Goal: Task Accomplishment & Management: Complete application form

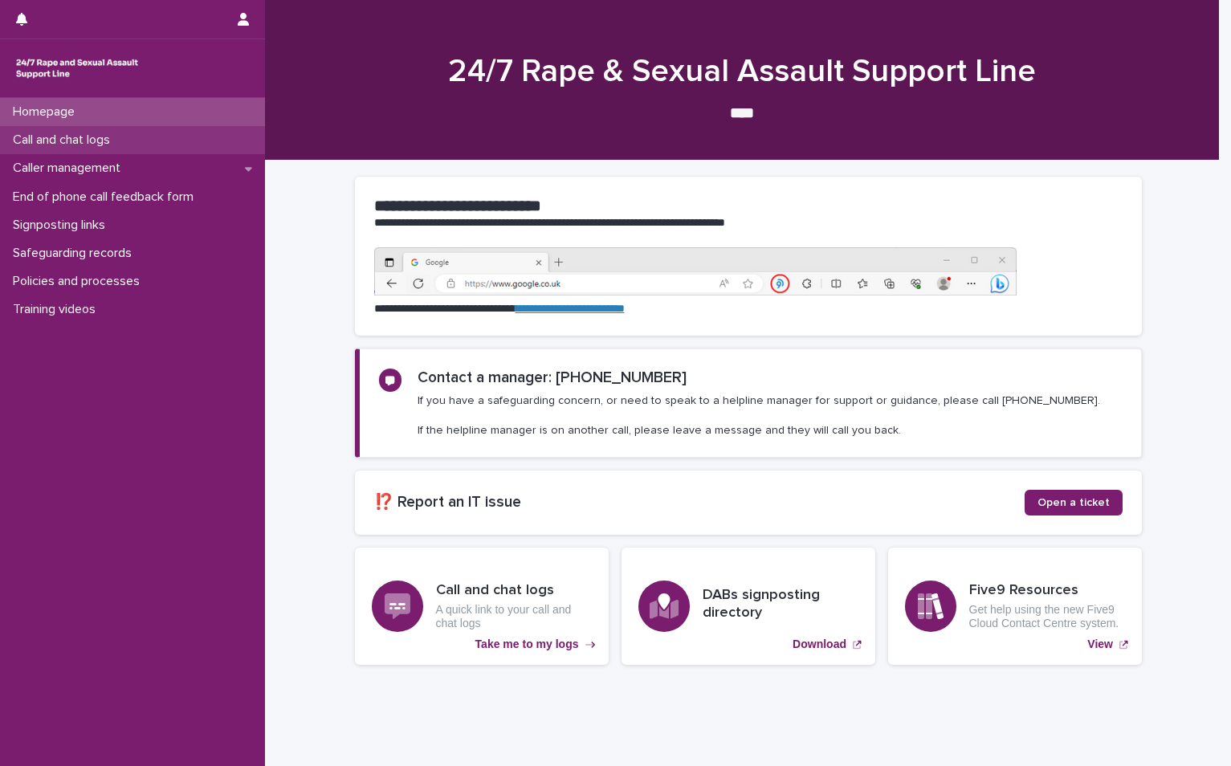
click at [123, 134] on p "Call and chat logs" at bounding box center [64, 140] width 116 height 15
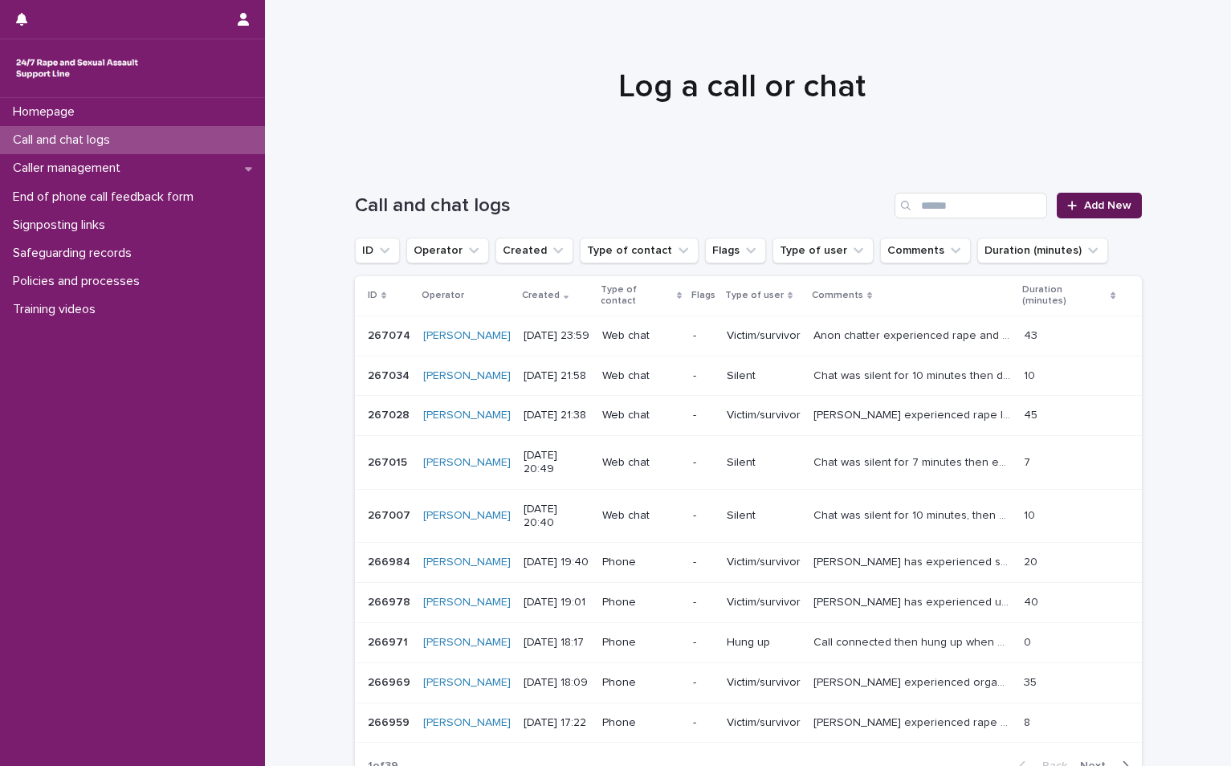
click at [1090, 202] on span "Add New" at bounding box center [1107, 205] width 47 height 11
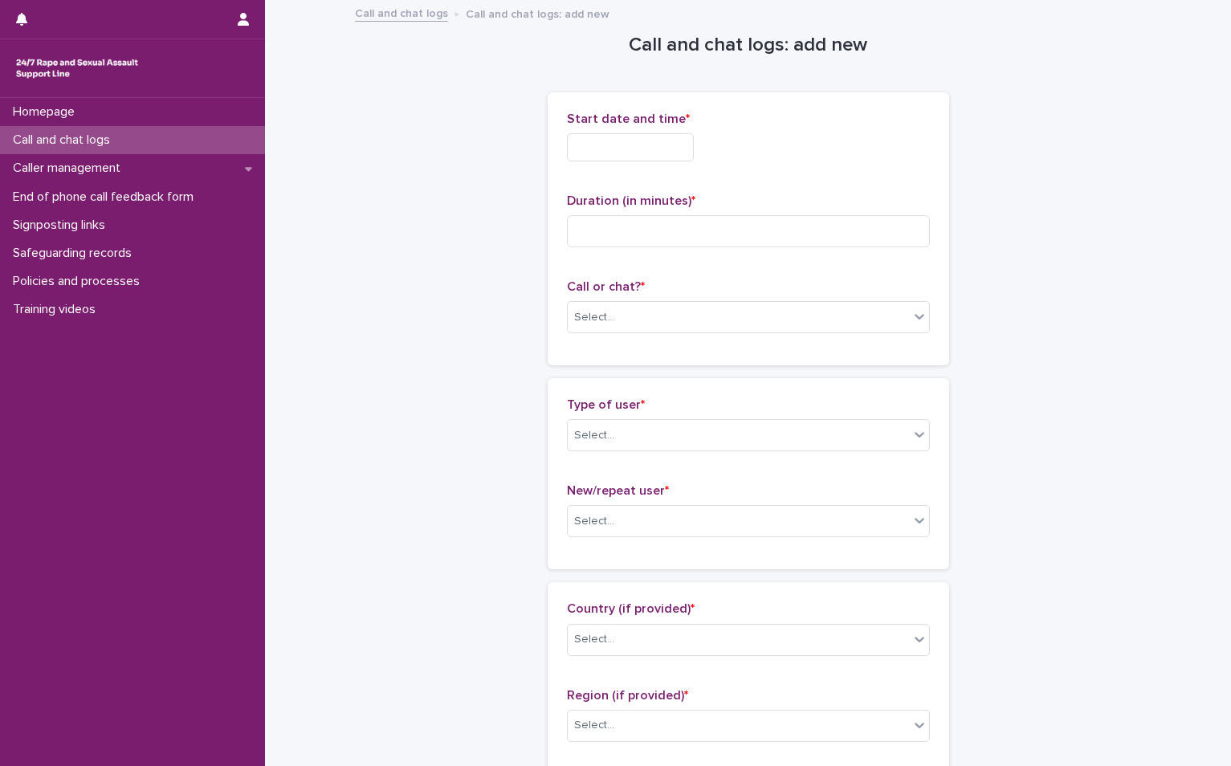
click at [567, 136] on input "text" at bounding box center [630, 147] width 127 height 28
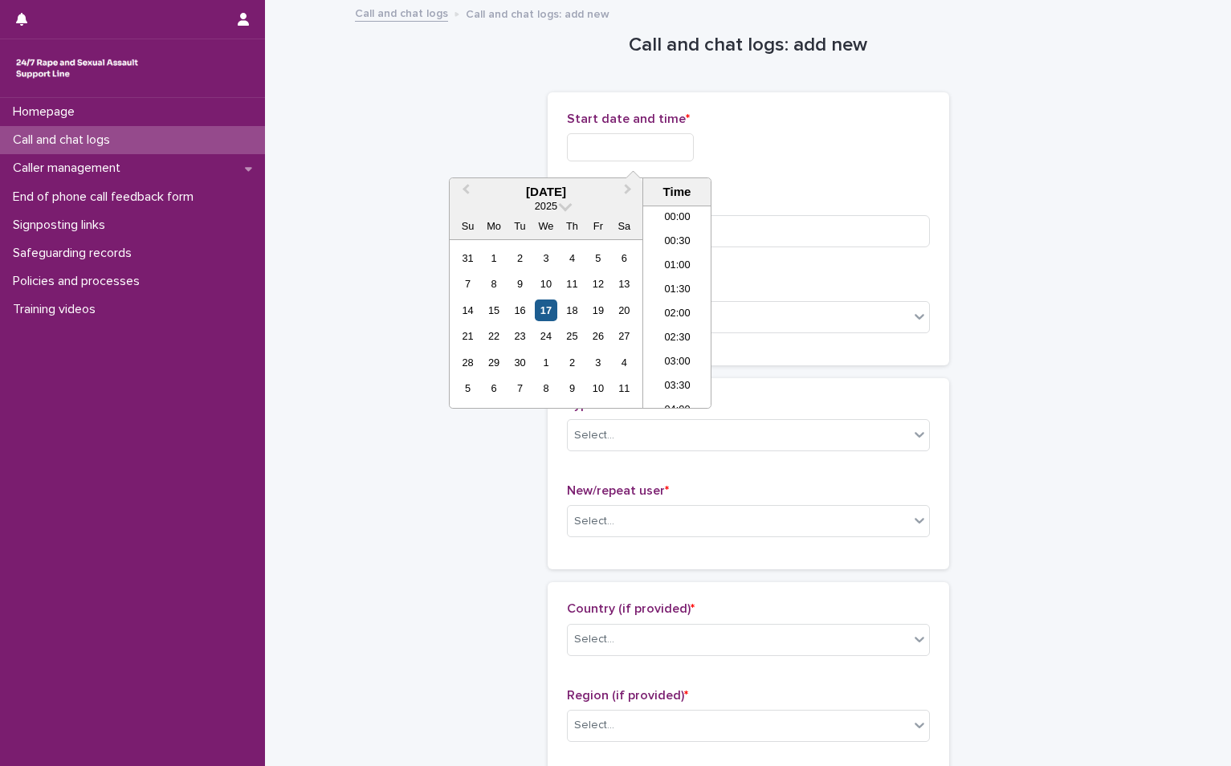
scroll to position [683, 0]
click at [544, 310] on div "17" at bounding box center [546, 311] width 22 height 22
click at [692, 297] on li "16:00" at bounding box center [677, 307] width 68 height 24
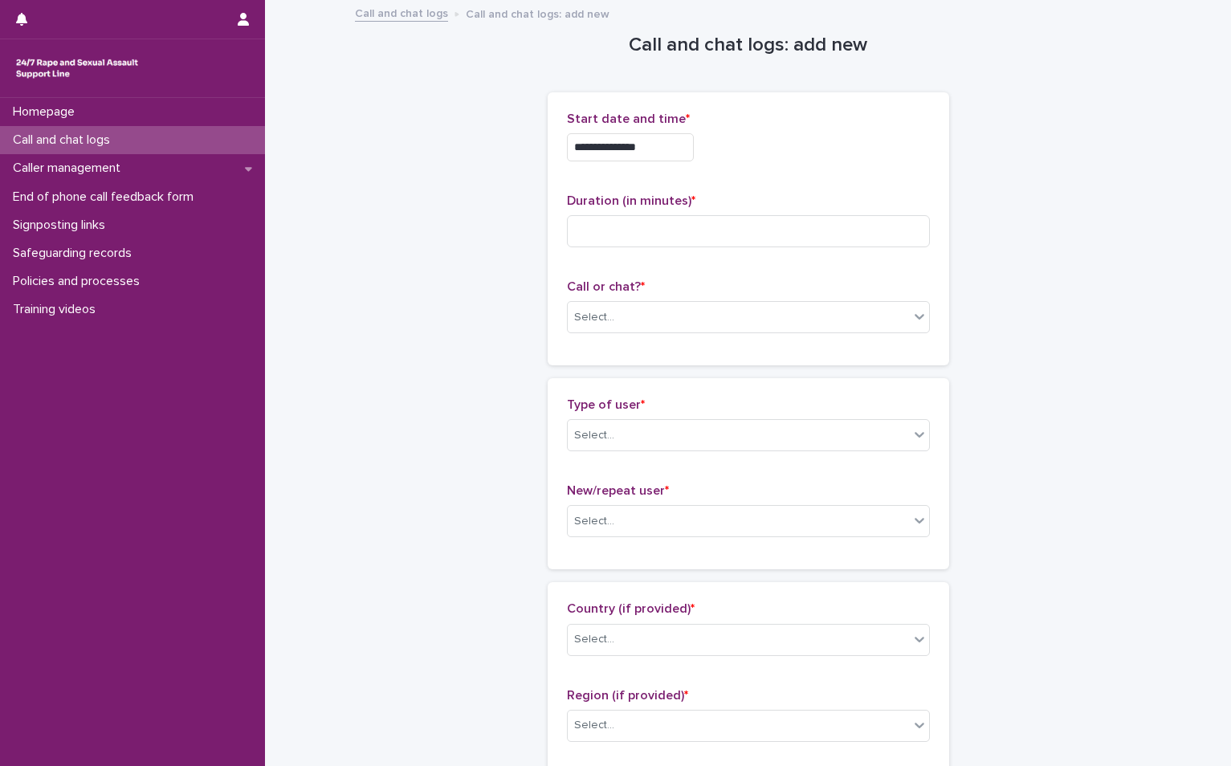
click at [694, 163] on div "**********" at bounding box center [748, 143] width 363 height 63
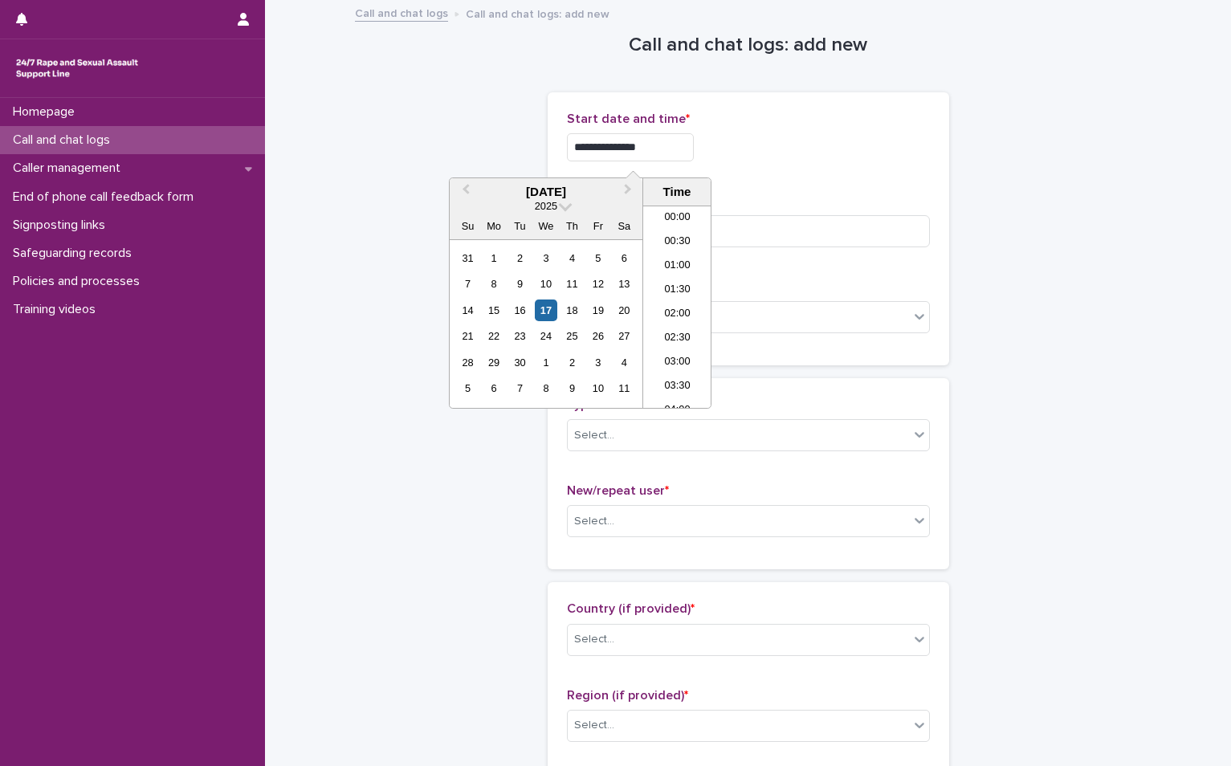
click at [691, 140] on input "**********" at bounding box center [630, 147] width 127 height 28
click at [694, 153] on input "**********" at bounding box center [630, 147] width 127 height 28
type input "**********"
click at [822, 220] on input at bounding box center [748, 231] width 363 height 32
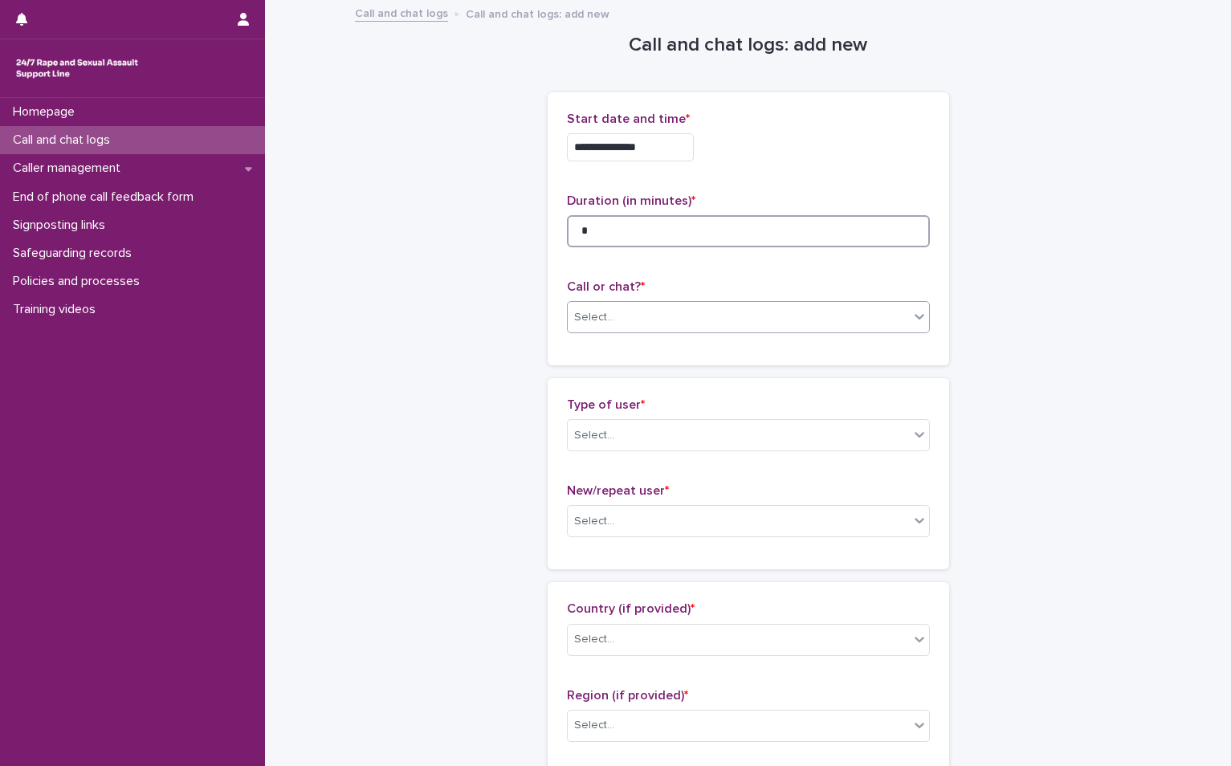
type input "*"
click at [658, 304] on div "Select..." at bounding box center [738, 317] width 341 height 27
click at [622, 374] on div "Web chat" at bounding box center [741, 376] width 361 height 28
click at [618, 446] on div "Select..." at bounding box center [738, 435] width 341 height 27
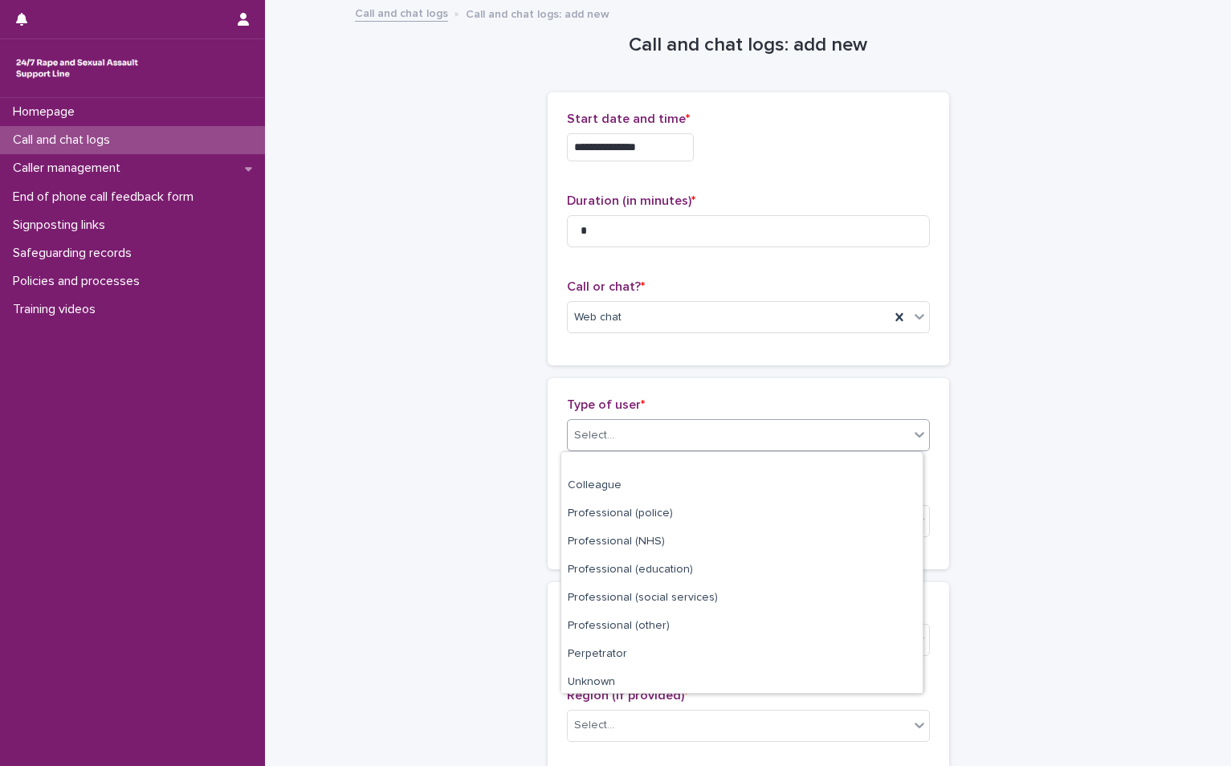
scroll to position [181, 0]
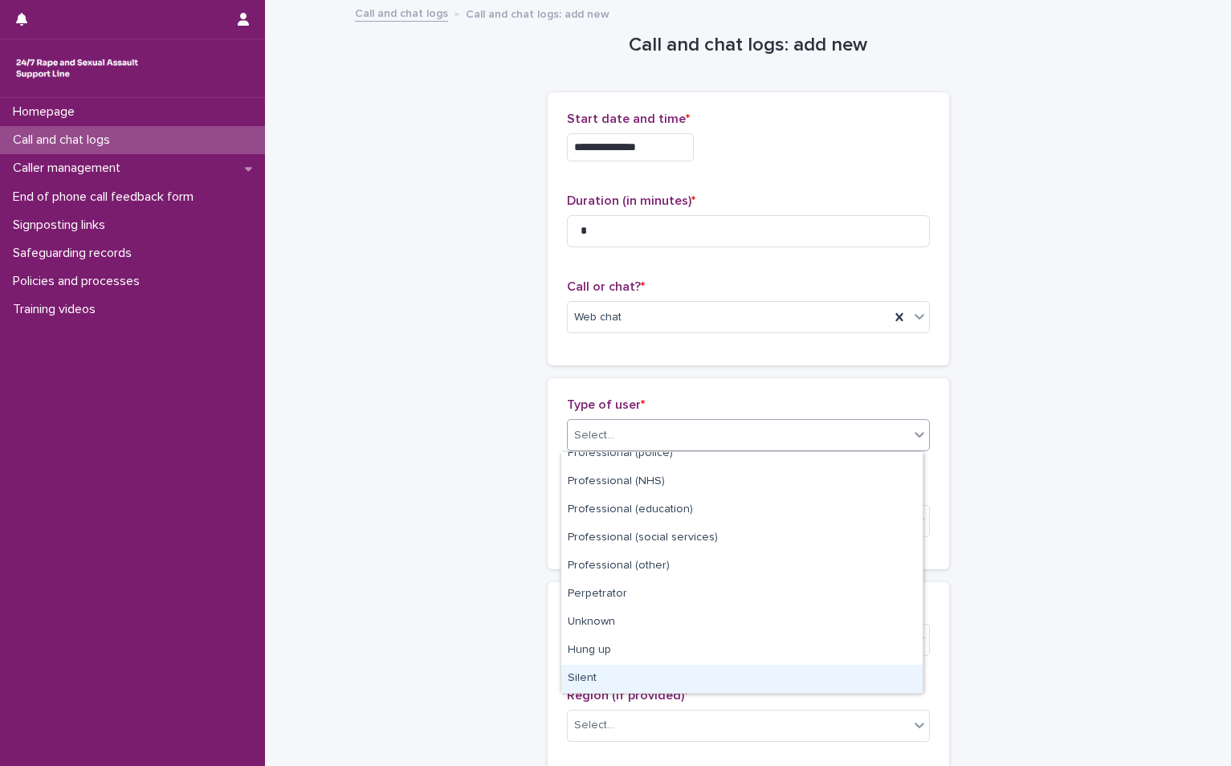
click at [648, 674] on div "Silent" at bounding box center [741, 679] width 361 height 28
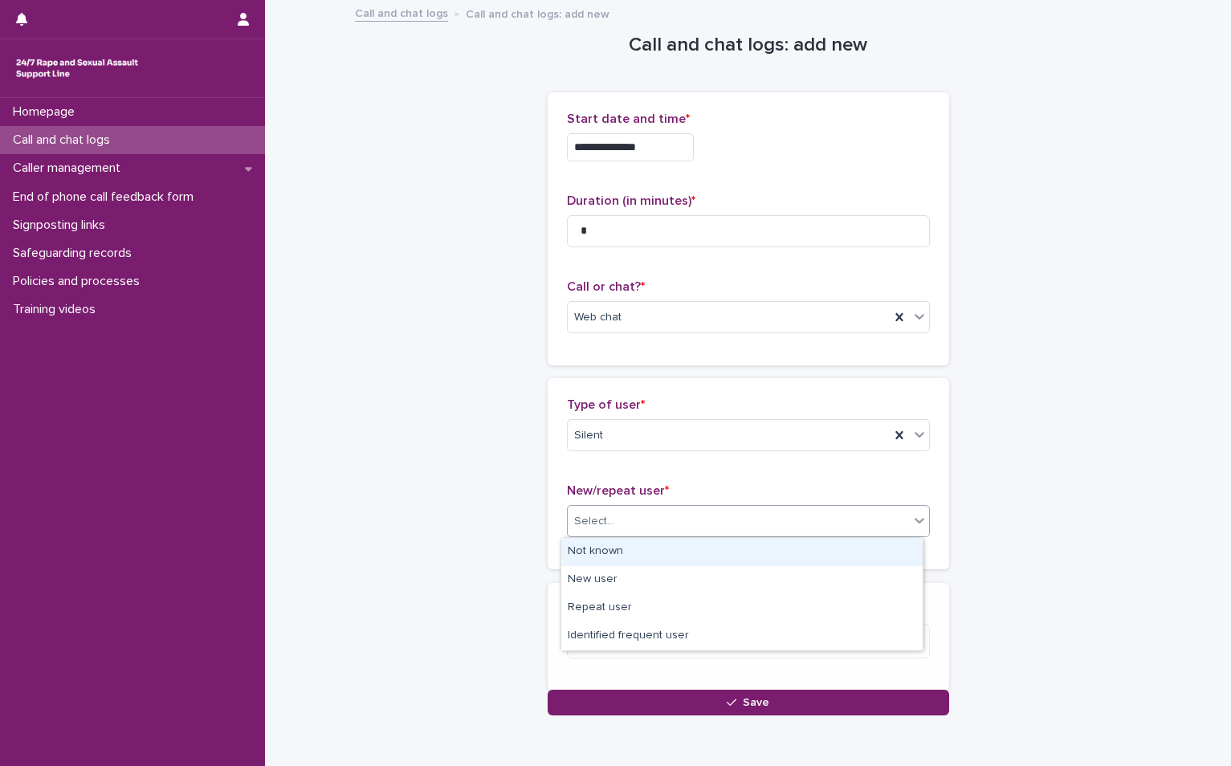
click at [649, 520] on div "Select..." at bounding box center [738, 521] width 341 height 27
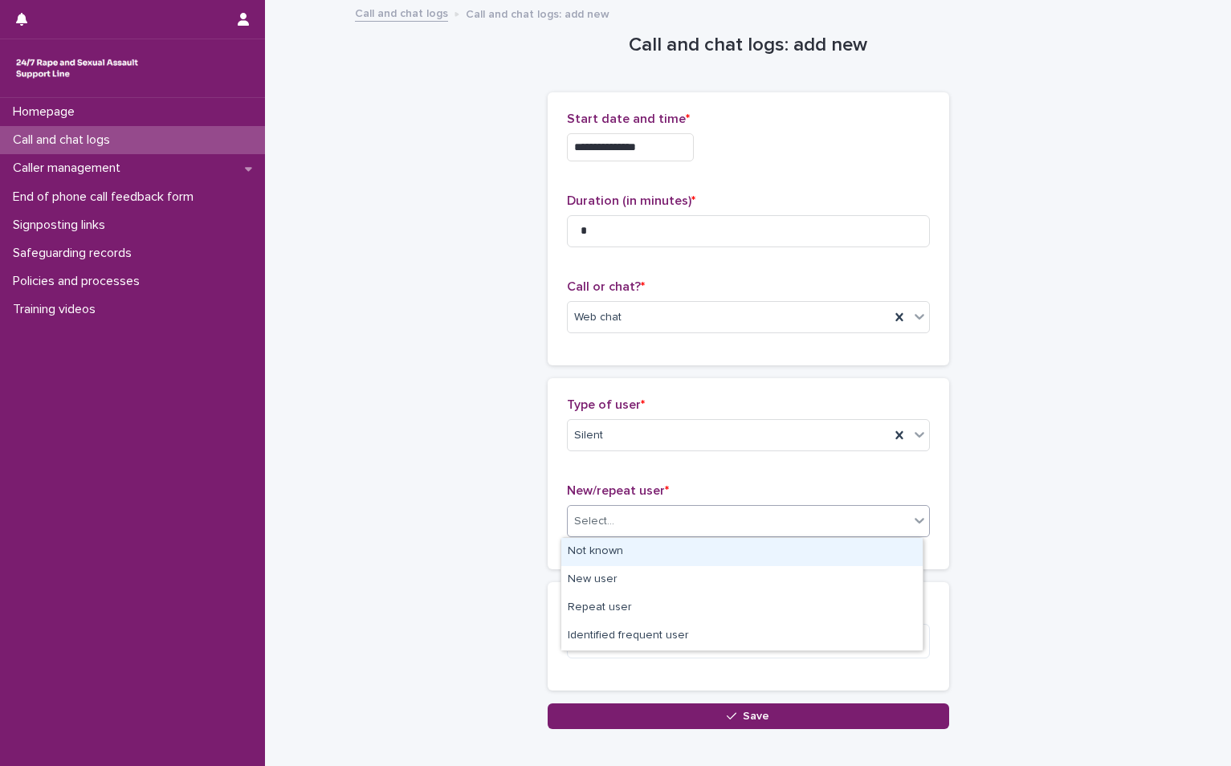
click at [640, 548] on div "Not known" at bounding box center [741, 552] width 361 height 28
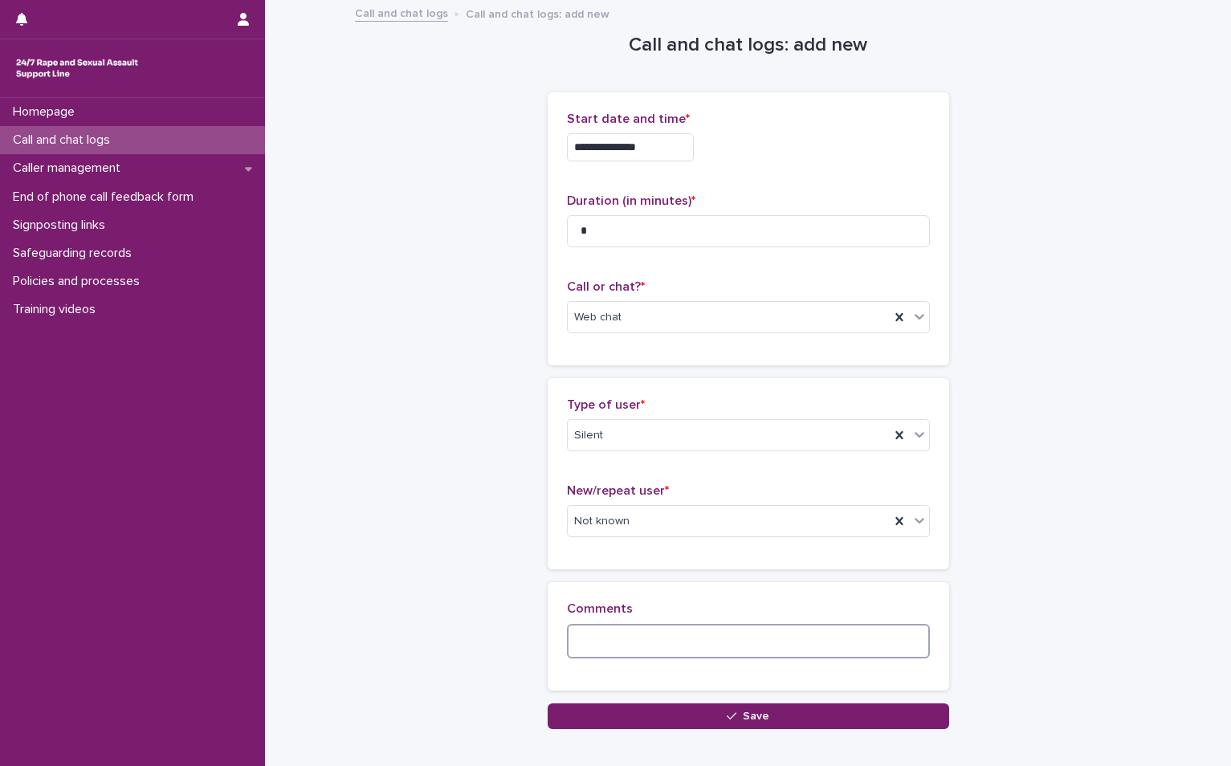
click at [664, 642] on textarea at bounding box center [748, 641] width 363 height 35
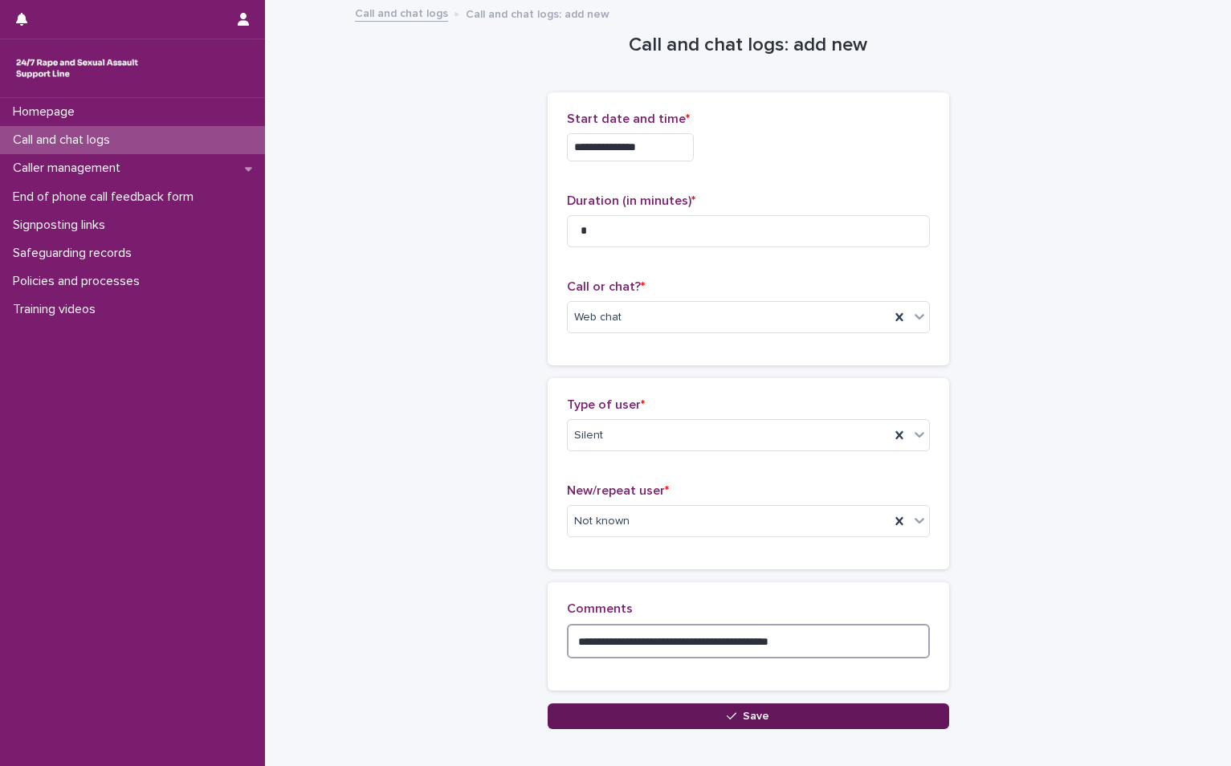
type textarea "**********"
click at [704, 706] on button "Save" at bounding box center [749, 716] width 402 height 26
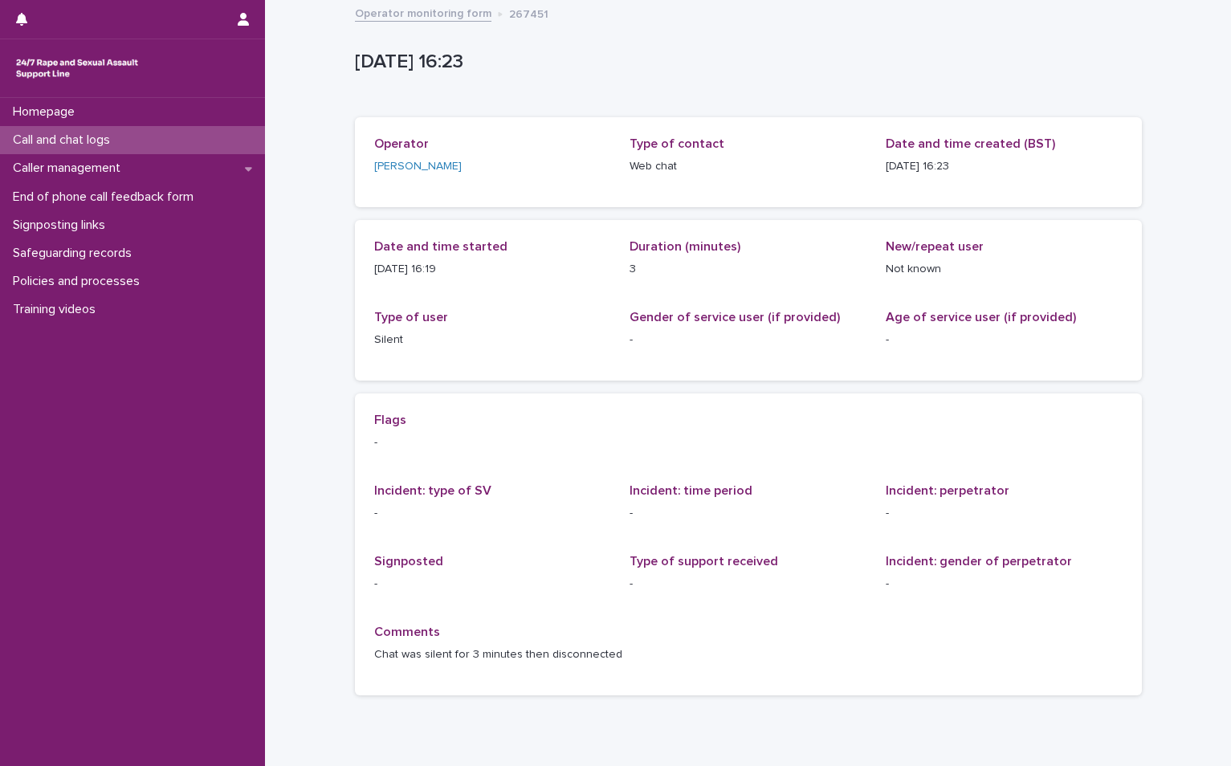
click at [46, 137] on p "Call and chat logs" at bounding box center [64, 140] width 116 height 15
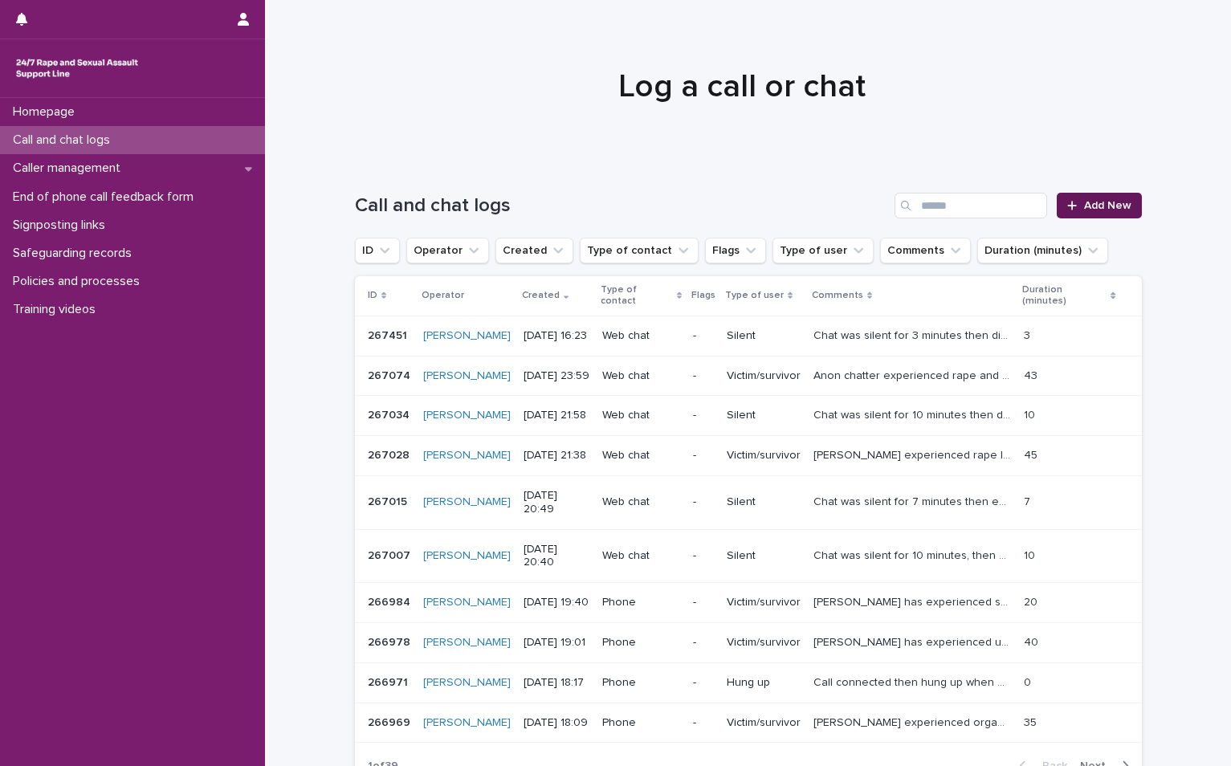
click at [1076, 202] on div at bounding box center [1075, 205] width 16 height 11
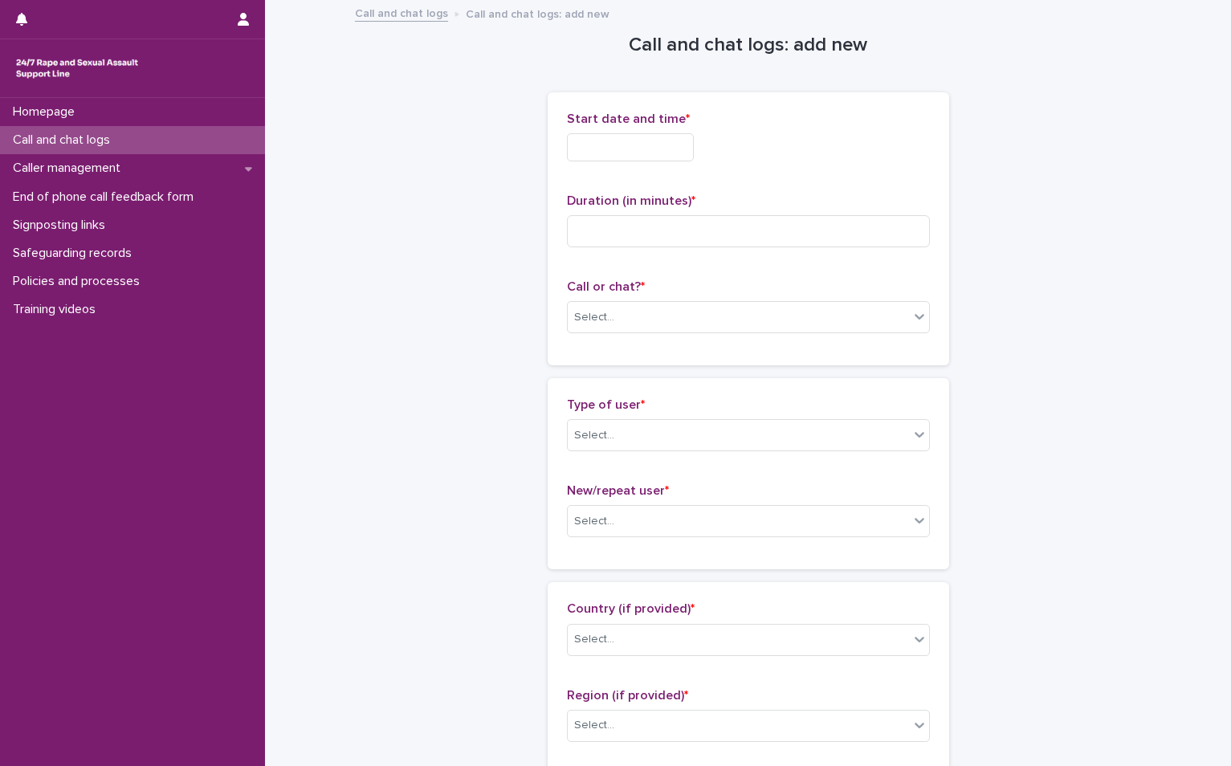
click at [665, 145] on input "text" at bounding box center [630, 147] width 127 height 28
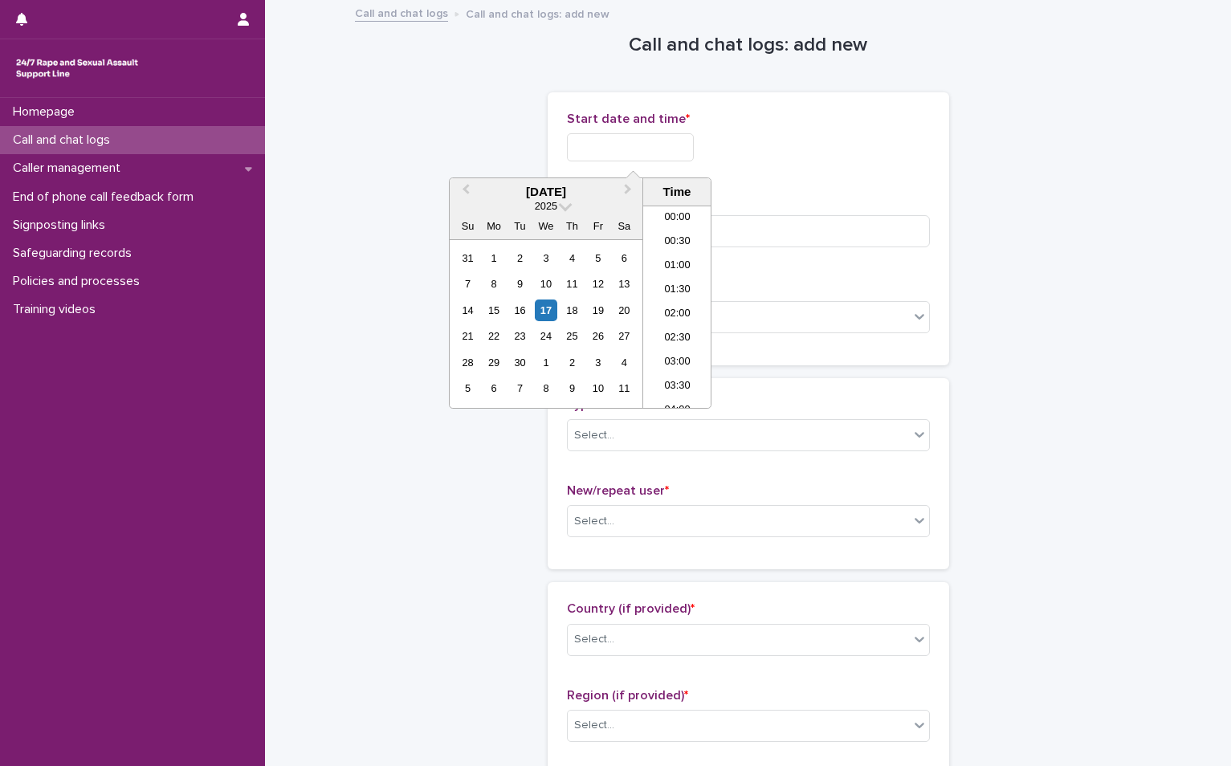
scroll to position [707, 0]
click at [543, 311] on div "17" at bounding box center [546, 311] width 22 height 22
click at [668, 279] on li "16:00" at bounding box center [677, 283] width 68 height 24
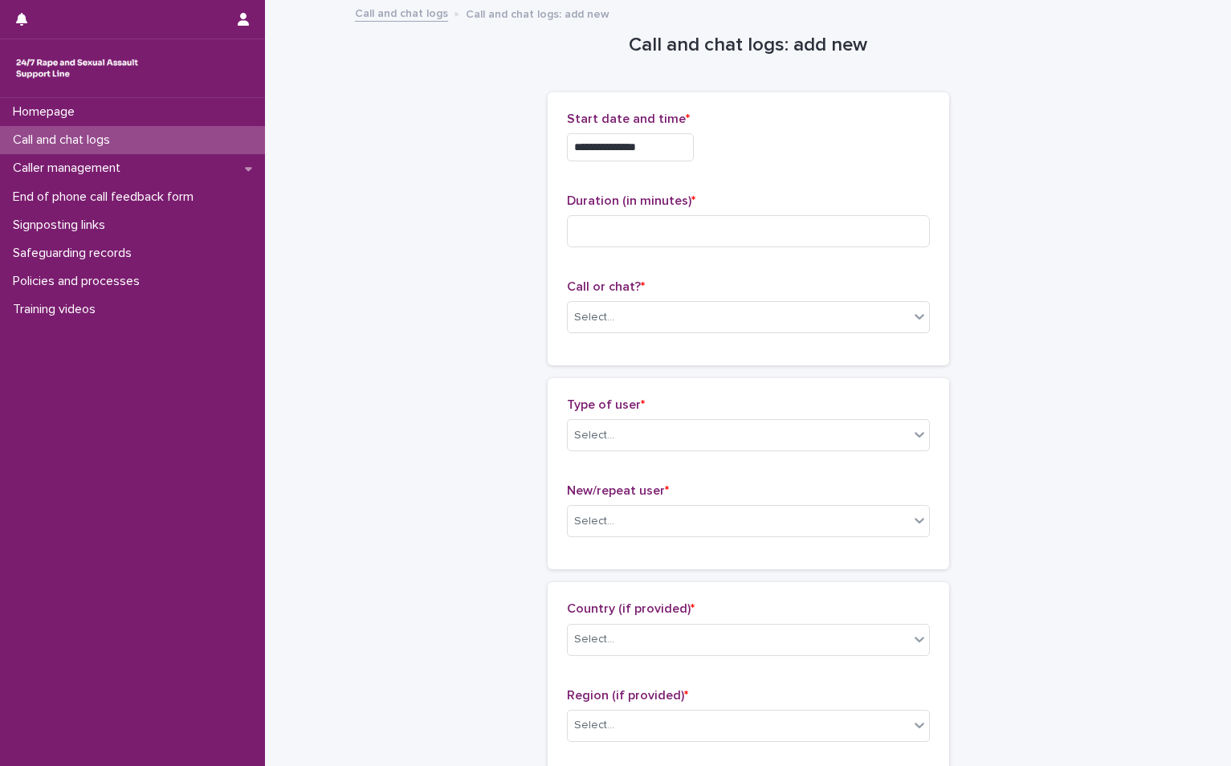
click at [668, 120] on span "Start date and time *" at bounding box center [628, 118] width 123 height 13
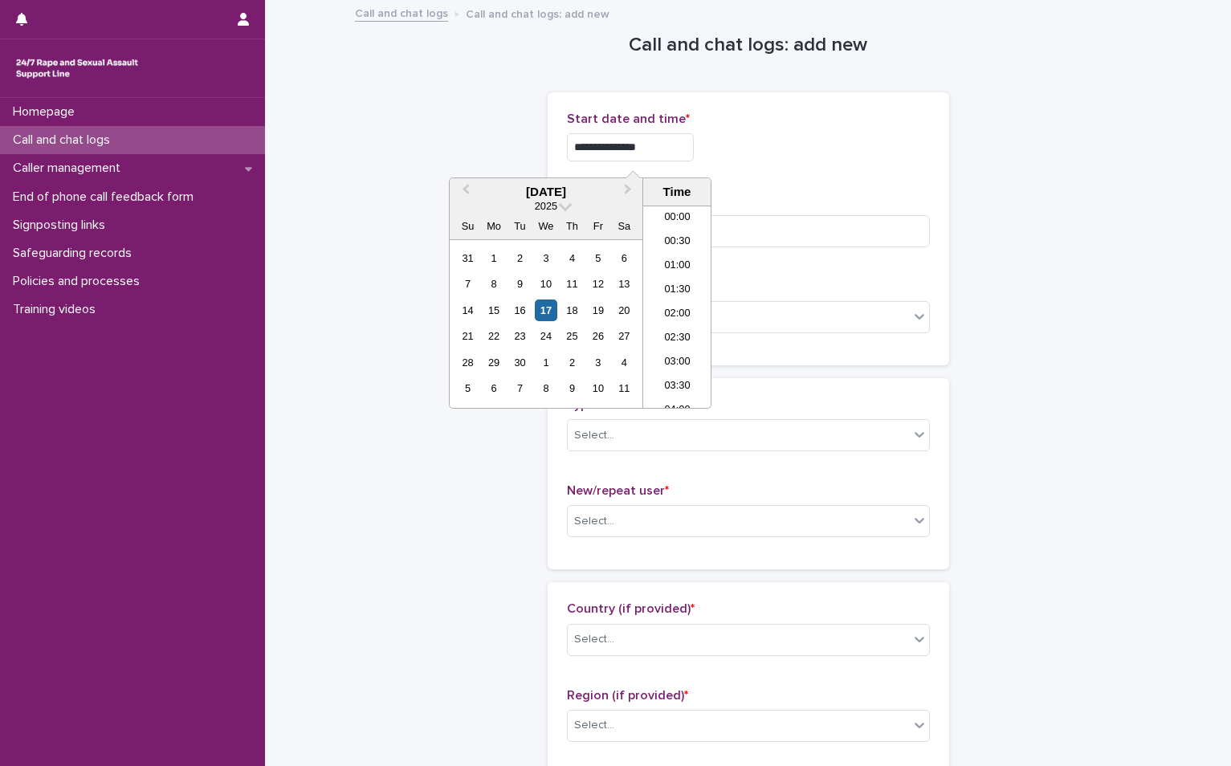
click at [652, 147] on input "**********" at bounding box center [630, 147] width 127 height 28
type input "**********"
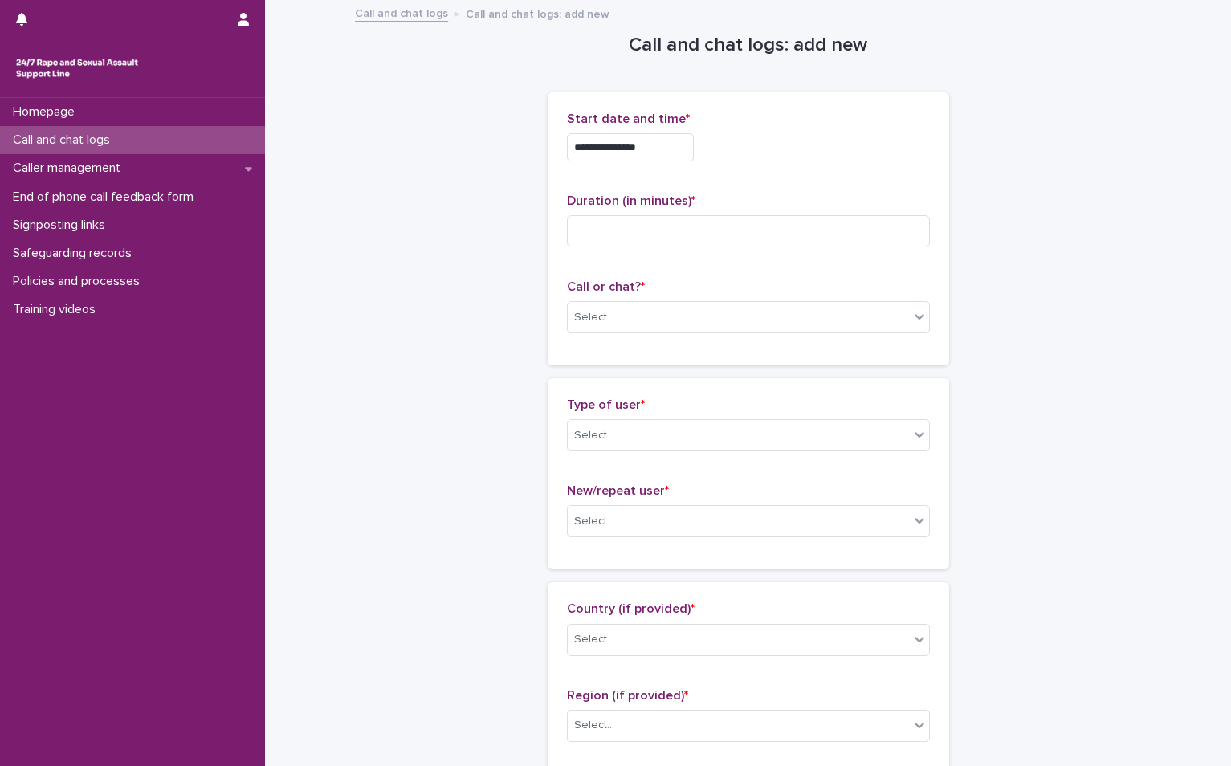
click at [903, 167] on div "**********" at bounding box center [748, 143] width 363 height 63
click at [720, 243] on input at bounding box center [748, 231] width 363 height 32
type input "**"
click at [683, 314] on div "Select..." at bounding box center [738, 317] width 341 height 27
click at [658, 381] on div "Web chat" at bounding box center [741, 376] width 361 height 28
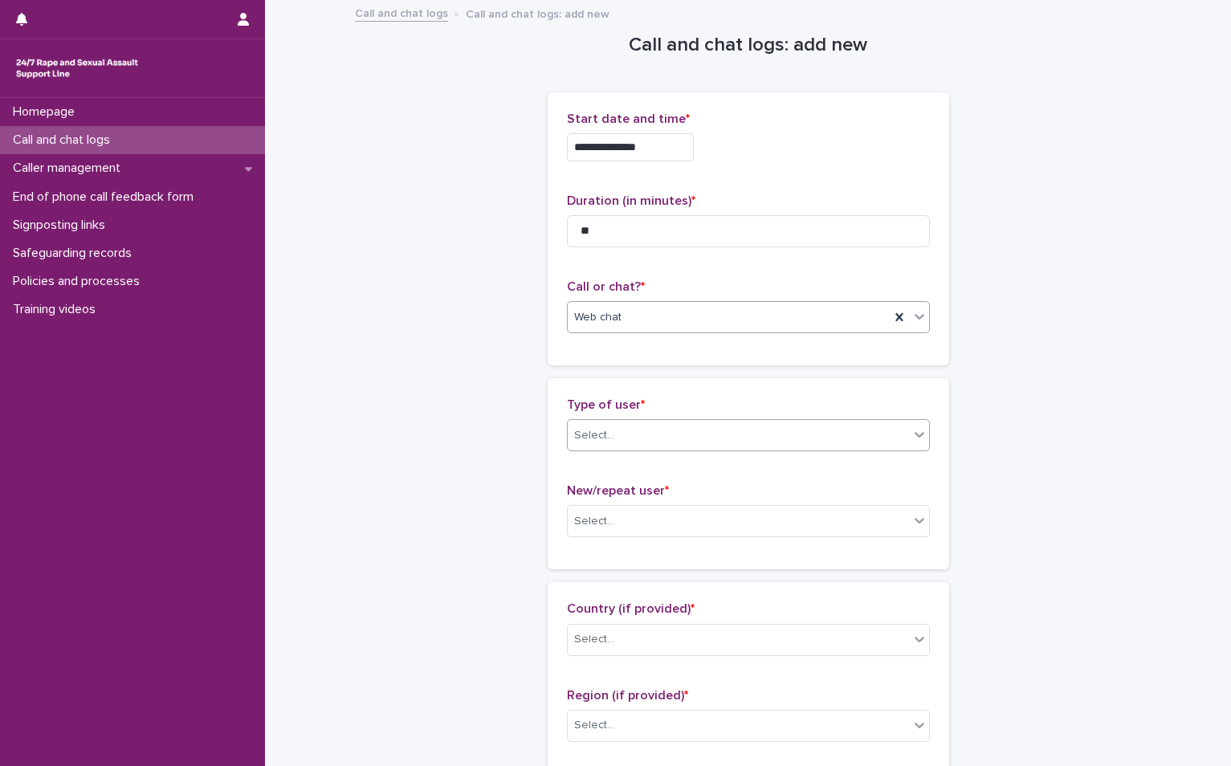
click at [626, 427] on div "Select..." at bounding box center [738, 435] width 341 height 27
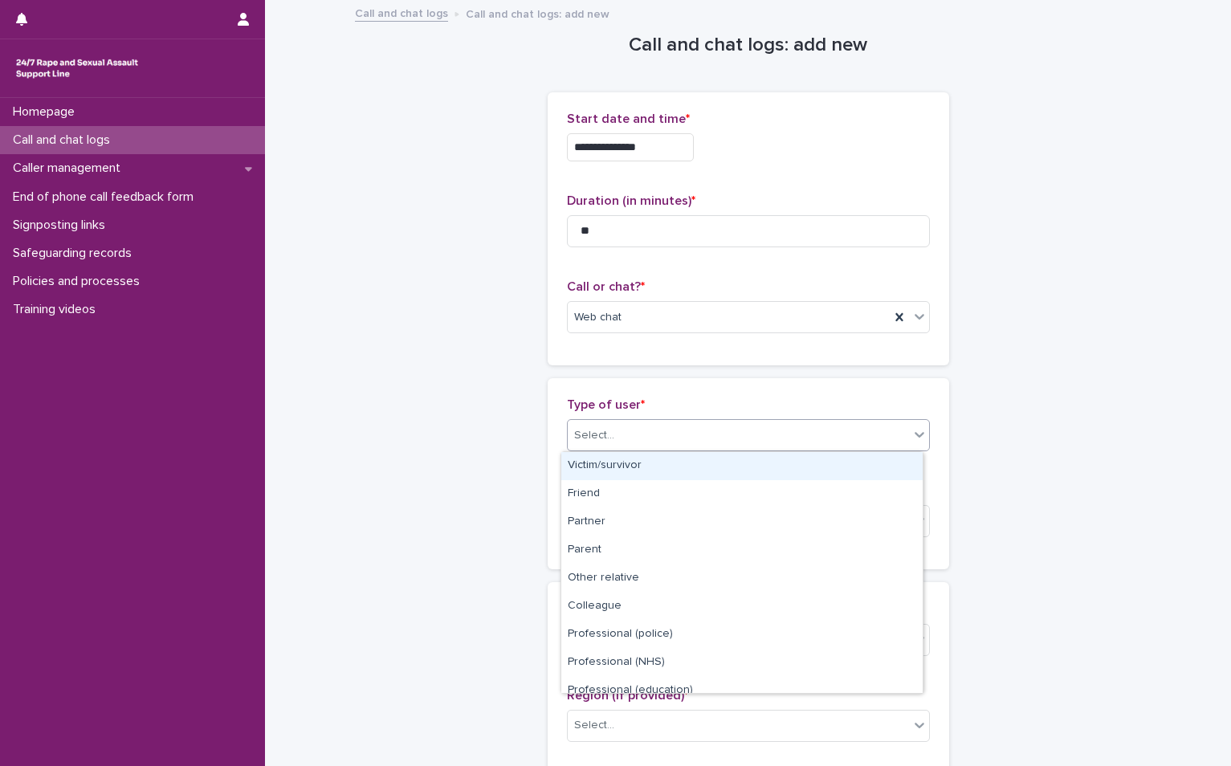
click at [626, 471] on div "Victim/survivor" at bounding box center [741, 466] width 361 height 28
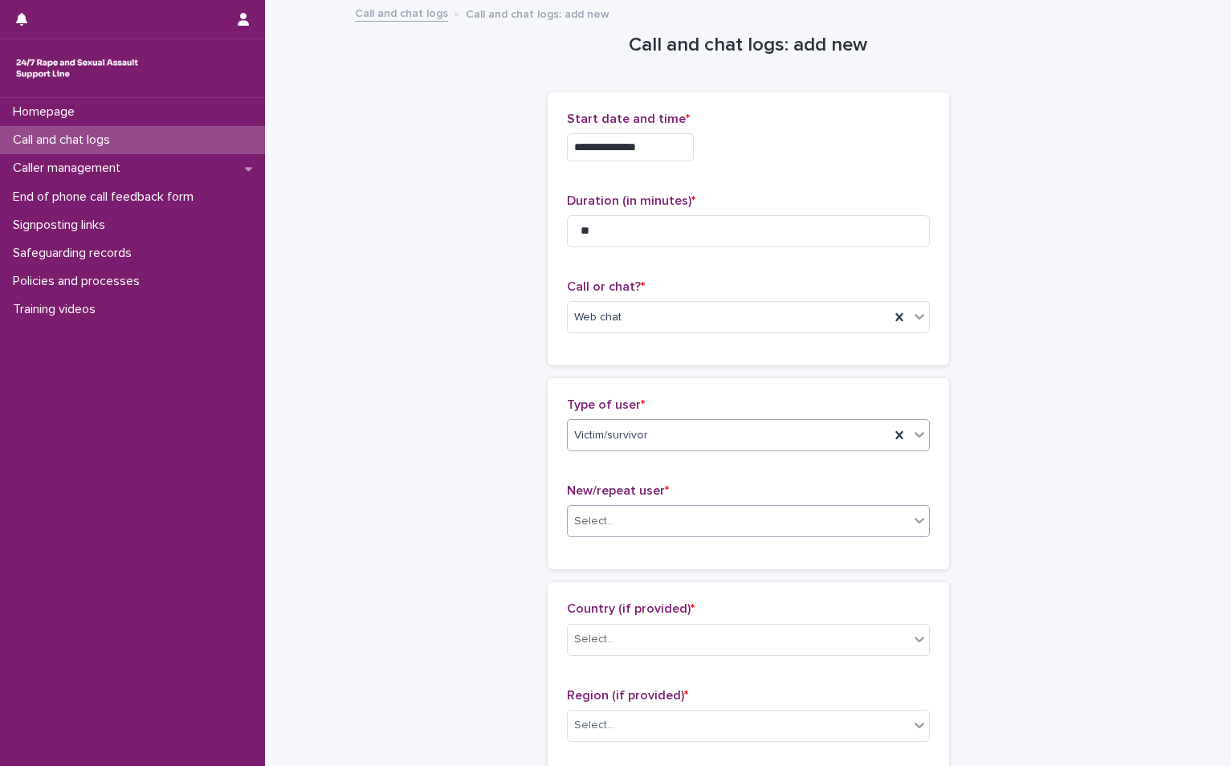
click at [620, 512] on div "Select..." at bounding box center [738, 521] width 341 height 27
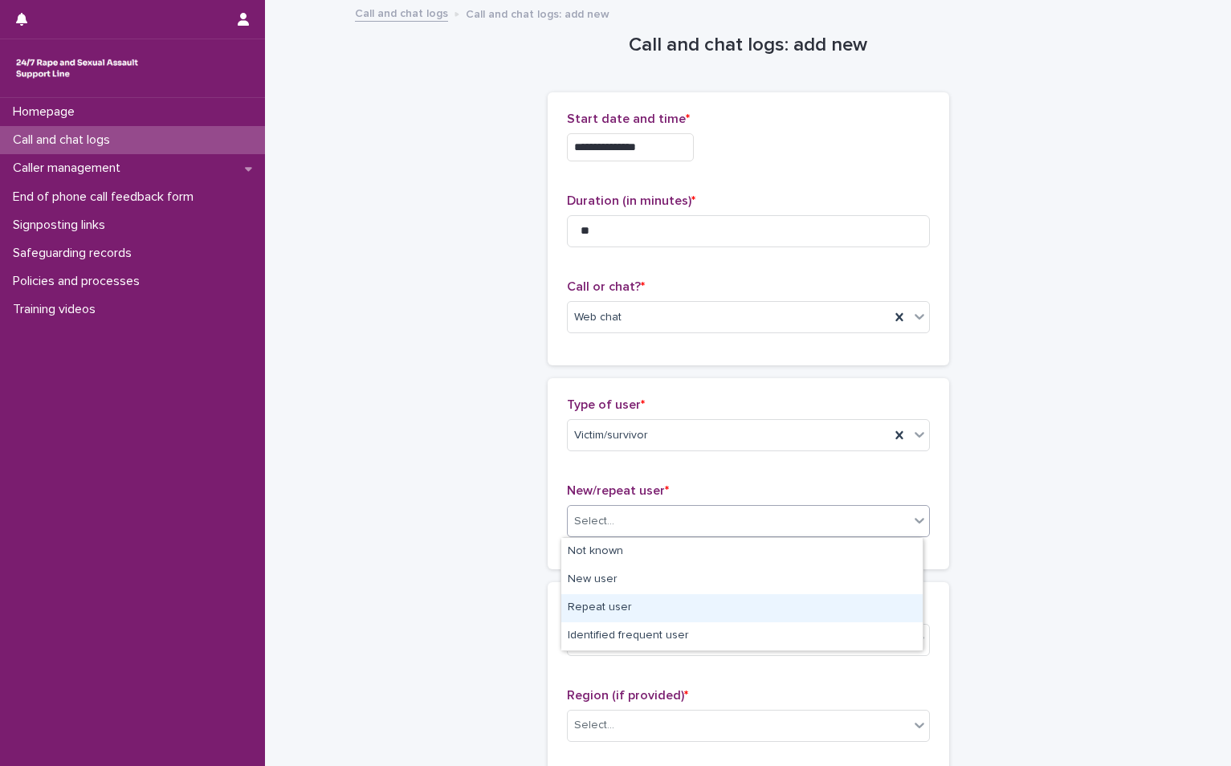
click at [598, 619] on div "Repeat user" at bounding box center [741, 608] width 361 height 28
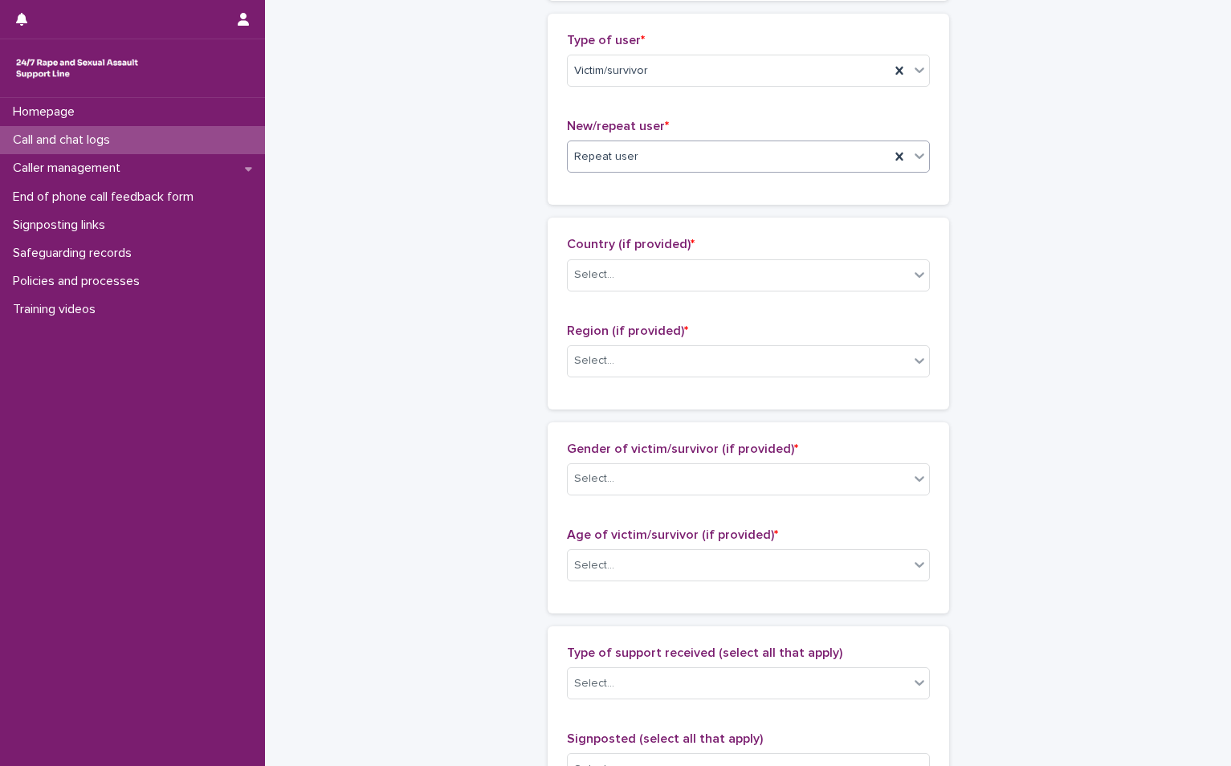
scroll to position [402, 0]
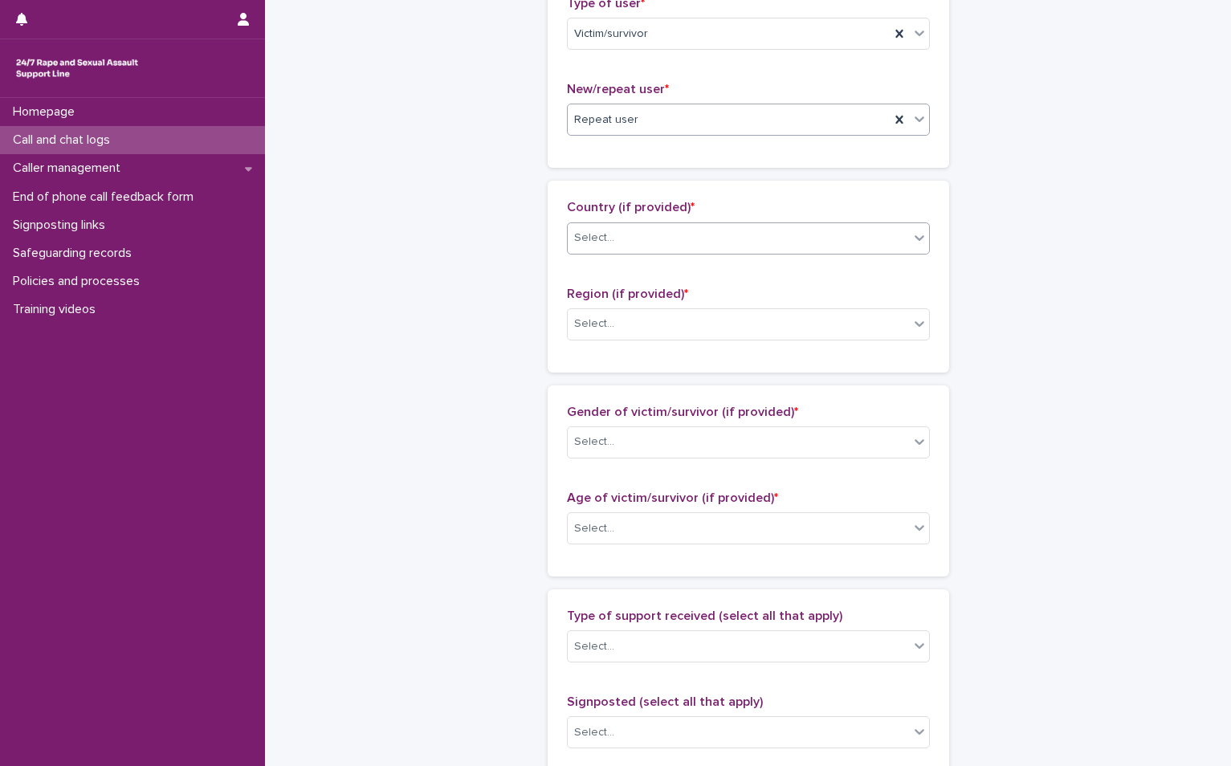
click at [574, 233] on div "Select..." at bounding box center [594, 238] width 40 height 17
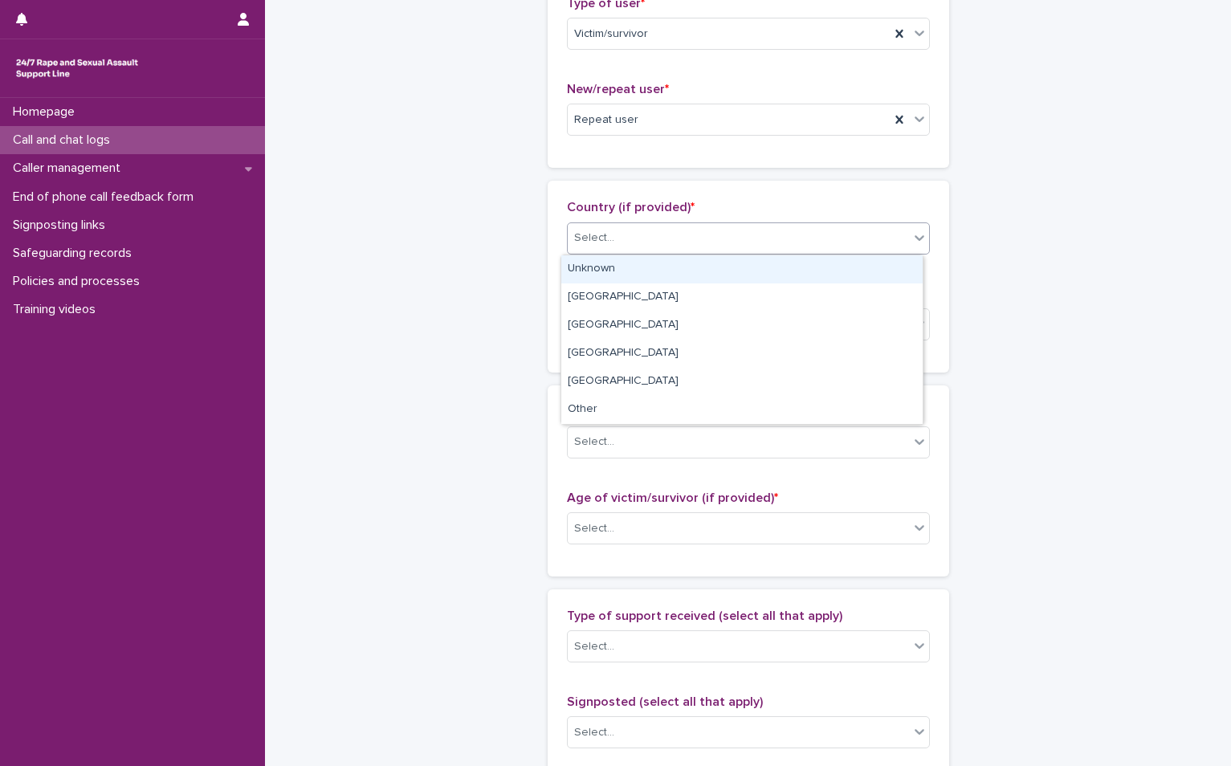
click at [572, 260] on div "Unknown" at bounding box center [741, 269] width 361 height 28
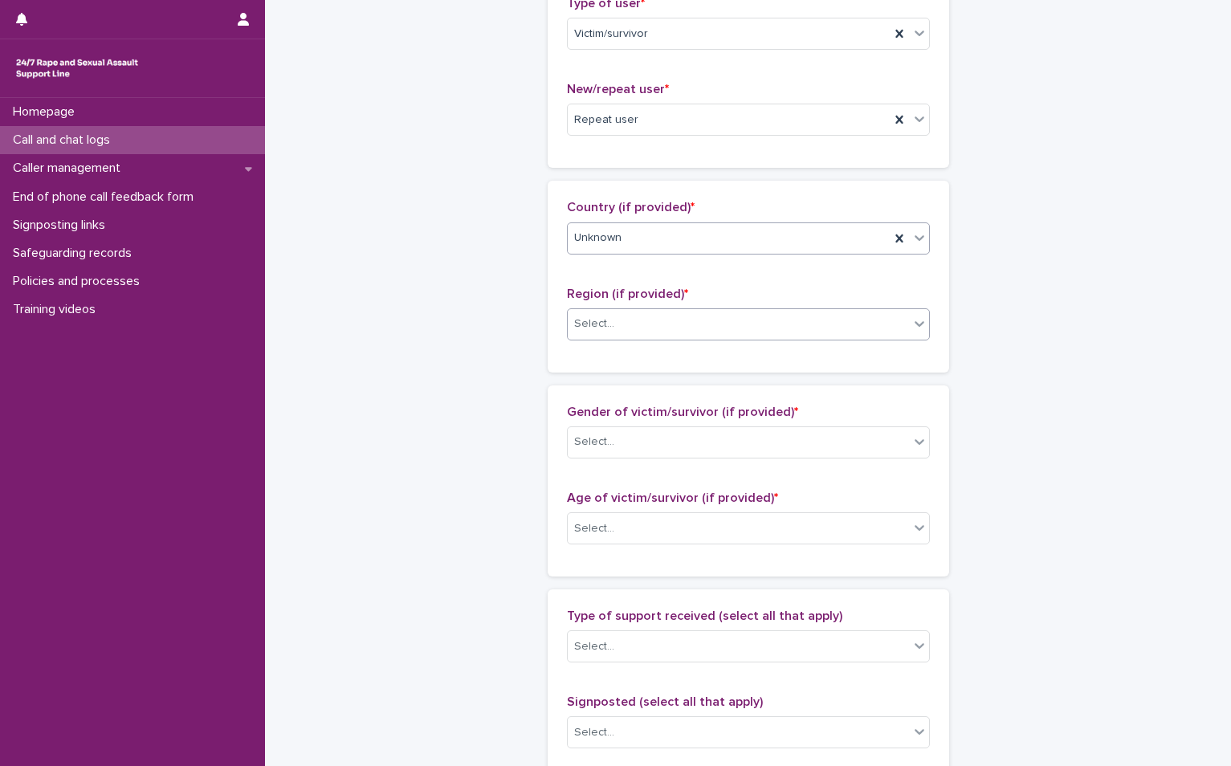
click at [583, 323] on div "Select..." at bounding box center [594, 324] width 40 height 17
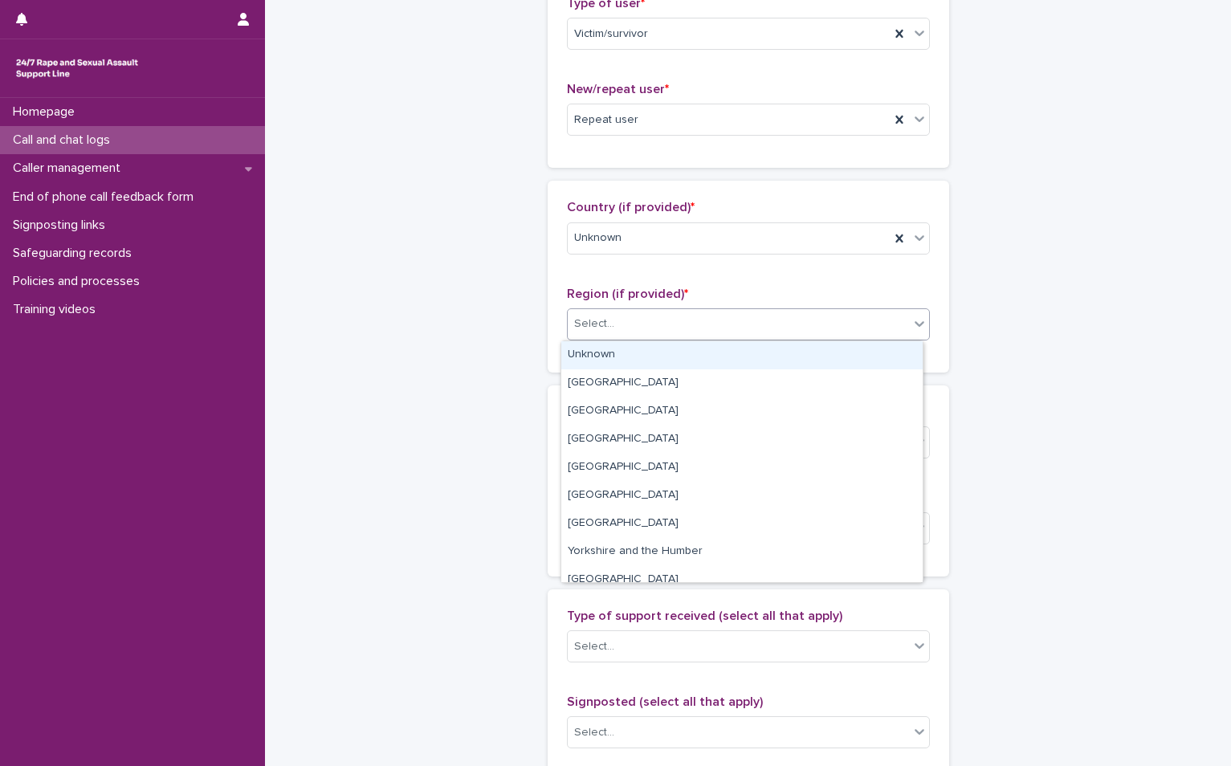
click at [583, 353] on div "Unknown" at bounding box center [741, 355] width 361 height 28
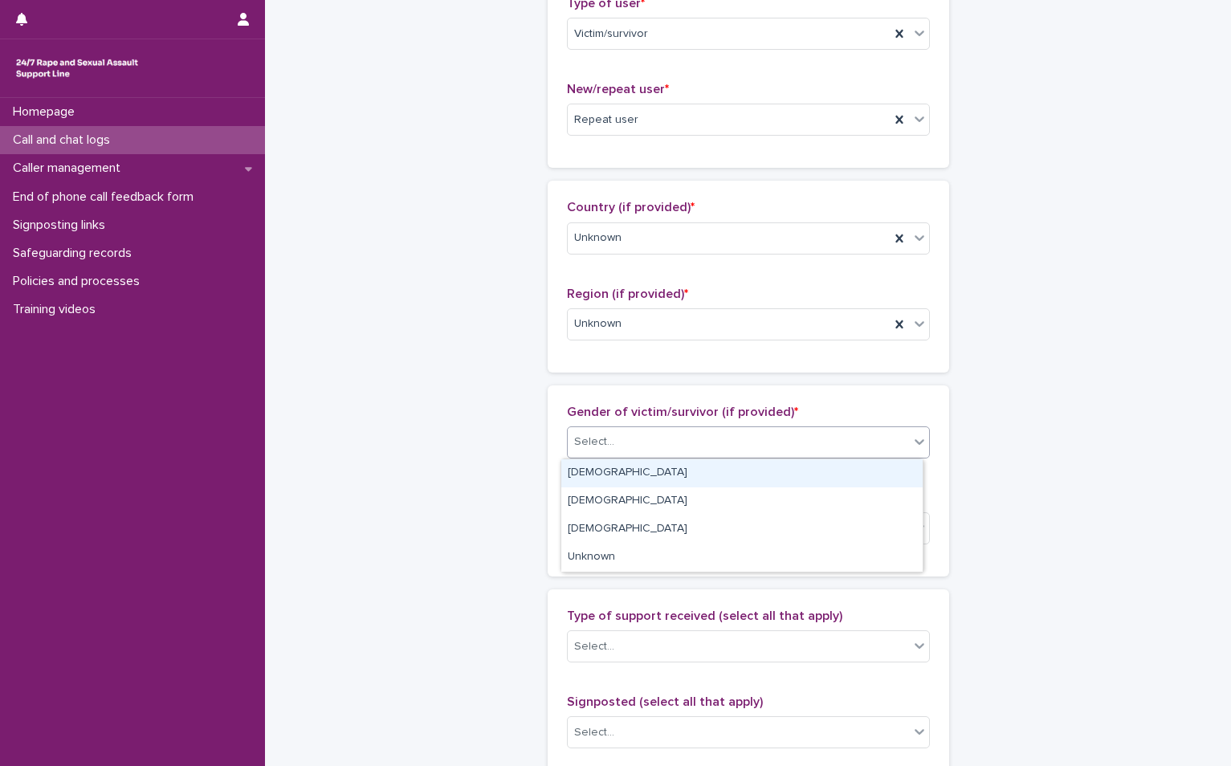
click at [639, 430] on div "Select..." at bounding box center [738, 442] width 341 height 27
click at [638, 468] on div "[DEMOGRAPHIC_DATA]" at bounding box center [741, 473] width 361 height 28
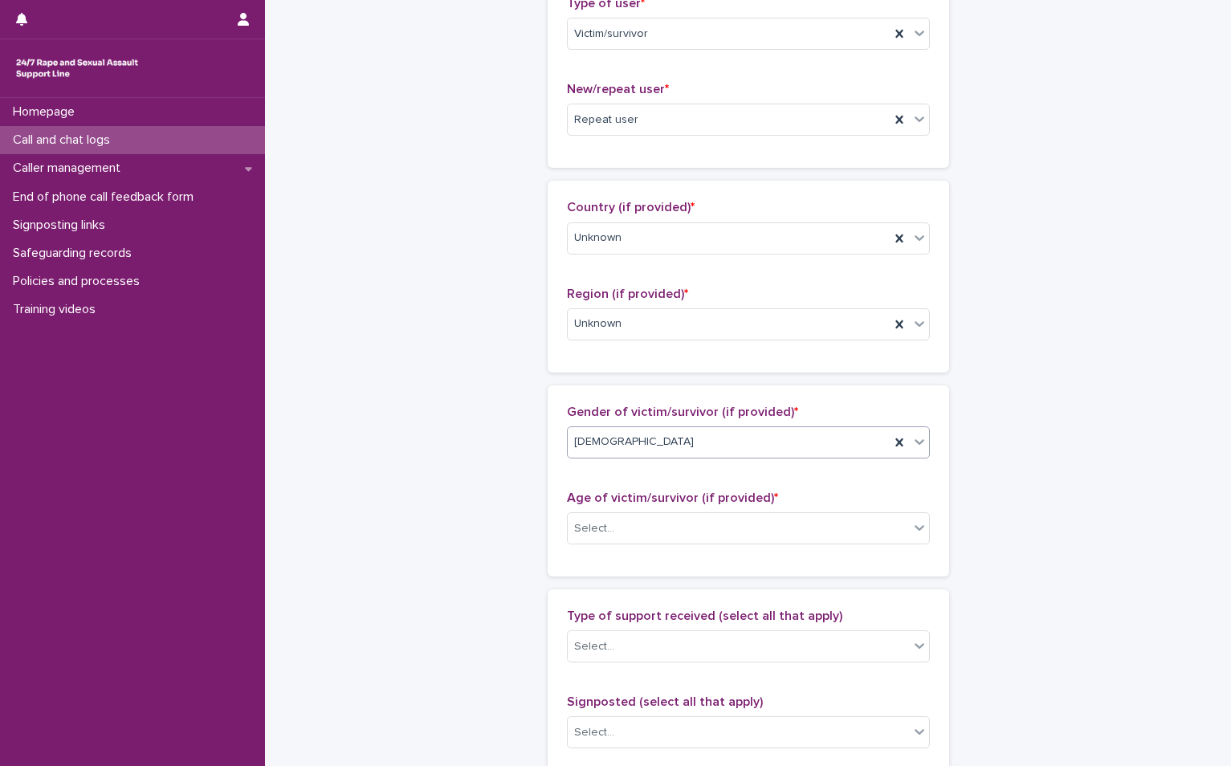
click at [629, 512] on div "Age of victim/survivor (if provided) * Select..." at bounding box center [748, 524] width 363 height 67
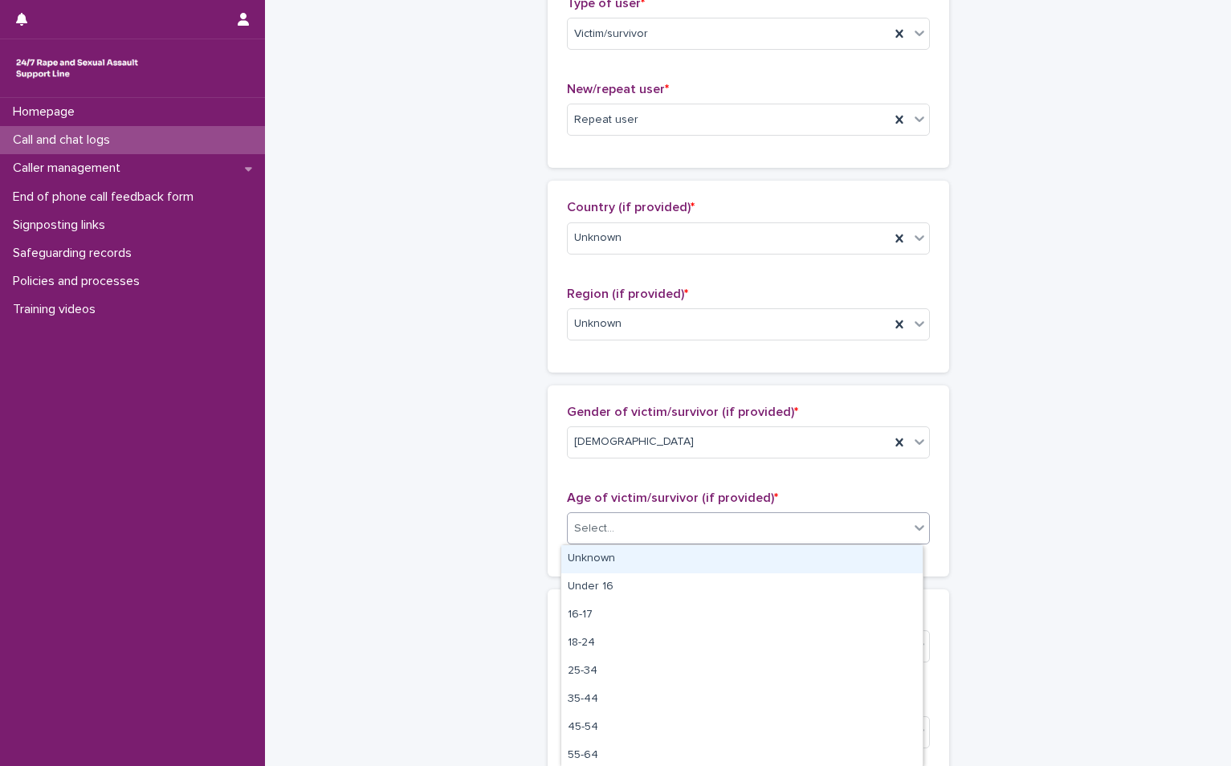
click at [629, 540] on div "Select..." at bounding box center [738, 529] width 341 height 27
click at [627, 548] on div "Unknown" at bounding box center [741, 559] width 361 height 28
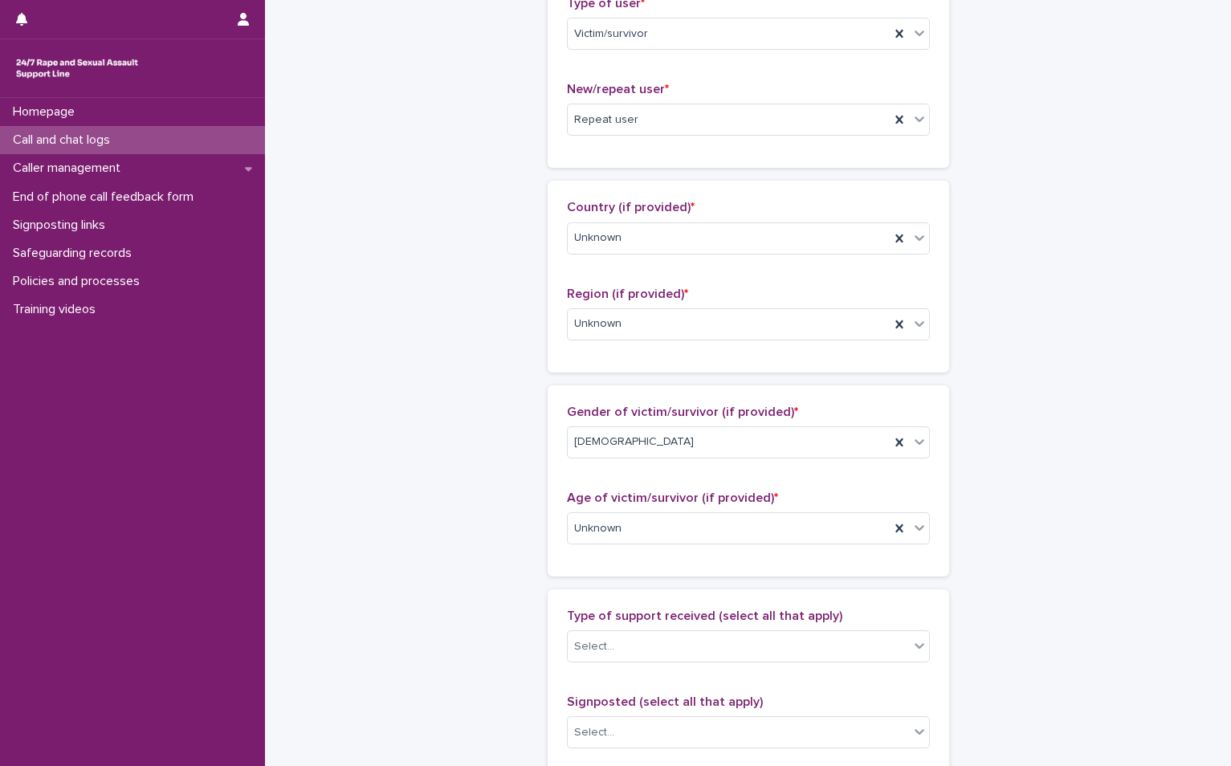
click at [1038, 481] on div "**********" at bounding box center [748, 469] width 787 height 1739
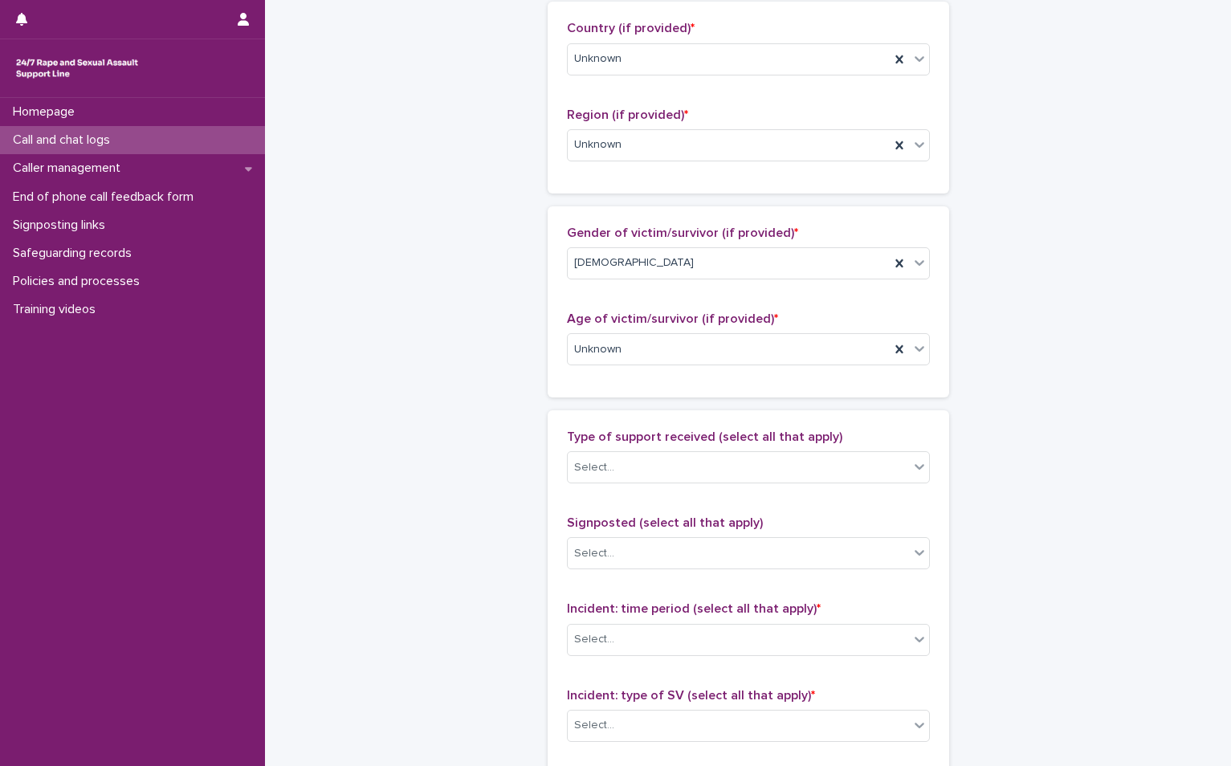
scroll to position [723, 0]
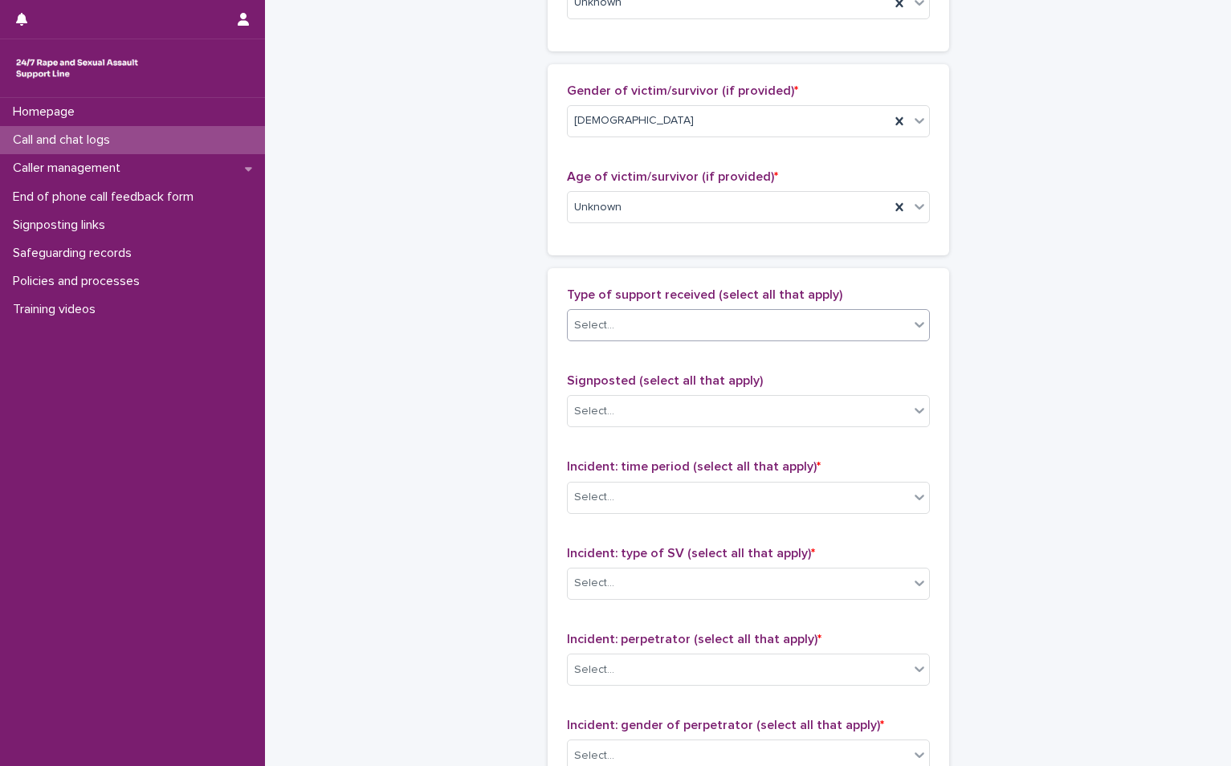
click at [661, 313] on div "Select..." at bounding box center [738, 325] width 341 height 27
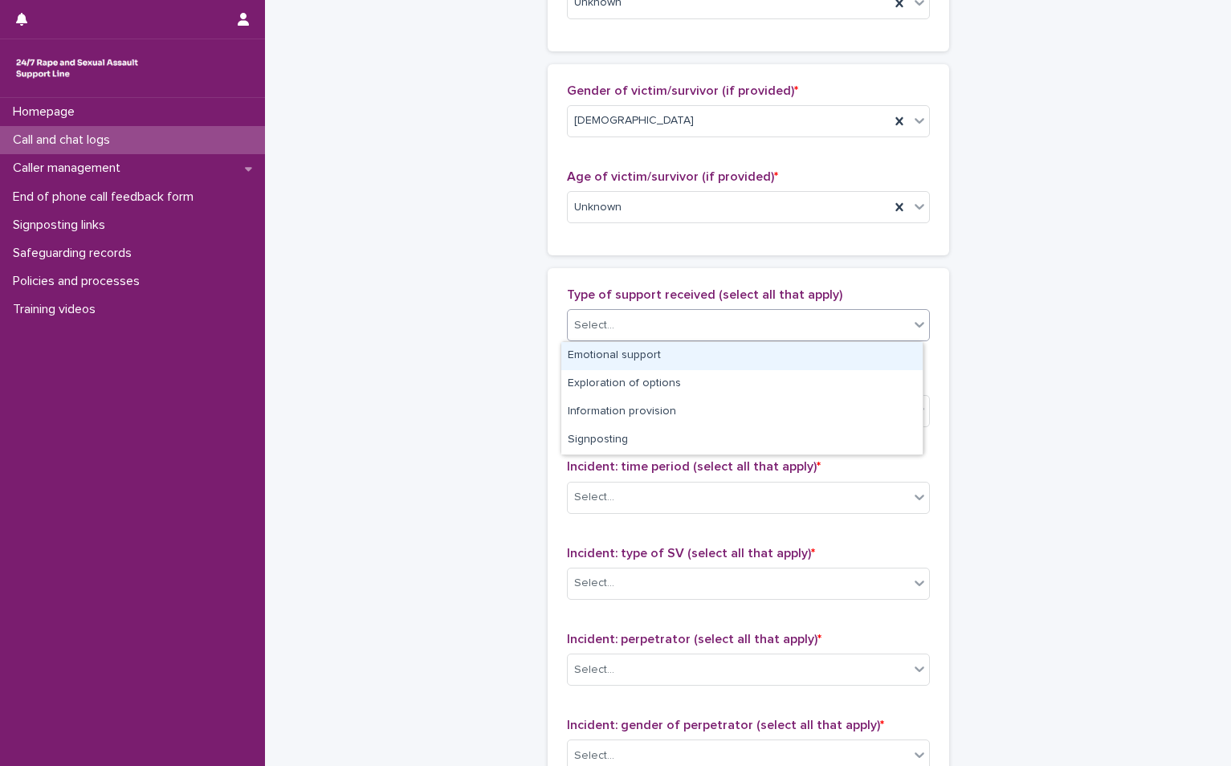
click at [652, 365] on div "Emotional support" at bounding box center [741, 356] width 361 height 28
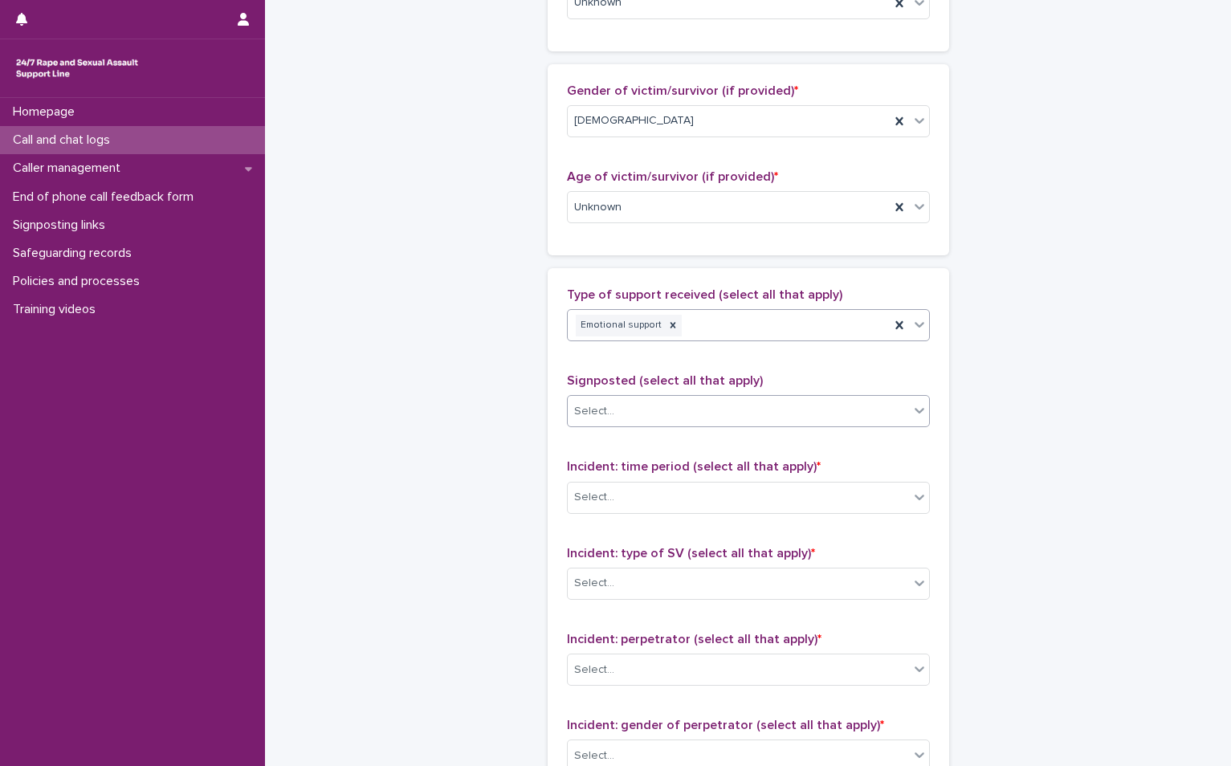
click at [660, 407] on div "Select..." at bounding box center [738, 411] width 341 height 27
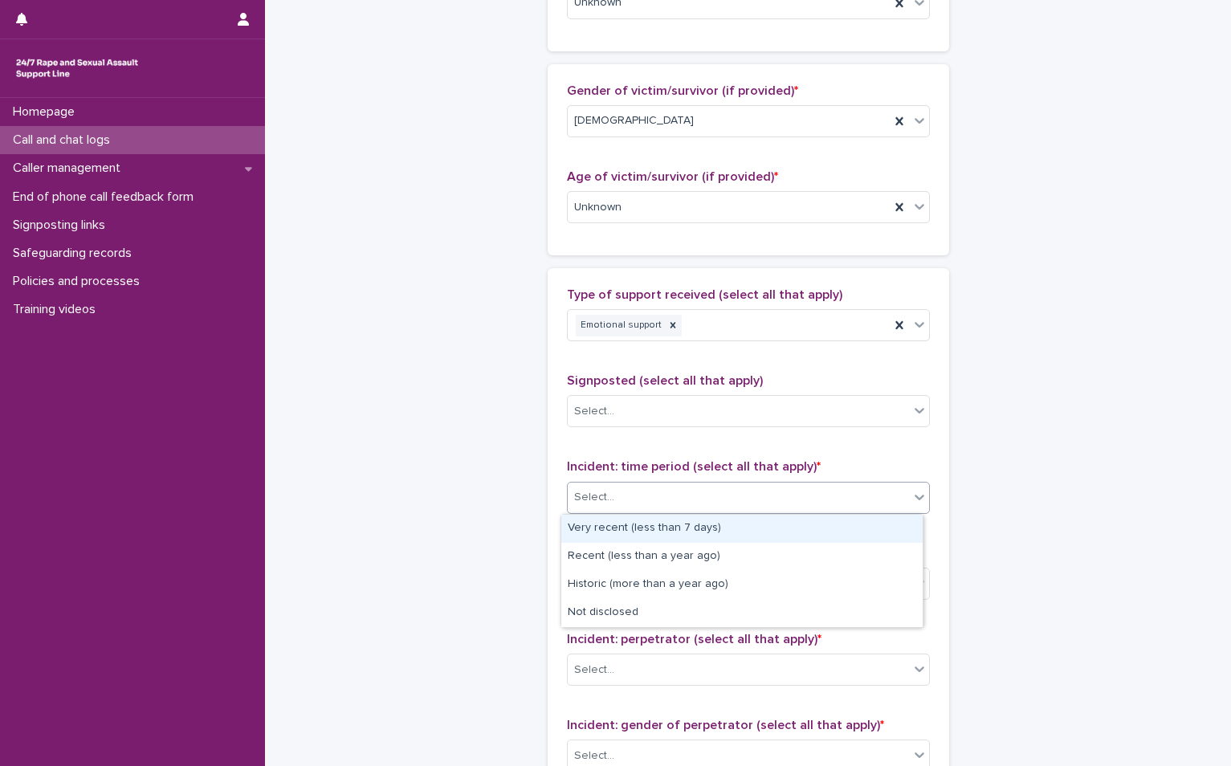
click at [668, 500] on div "Select..." at bounding box center [738, 497] width 341 height 27
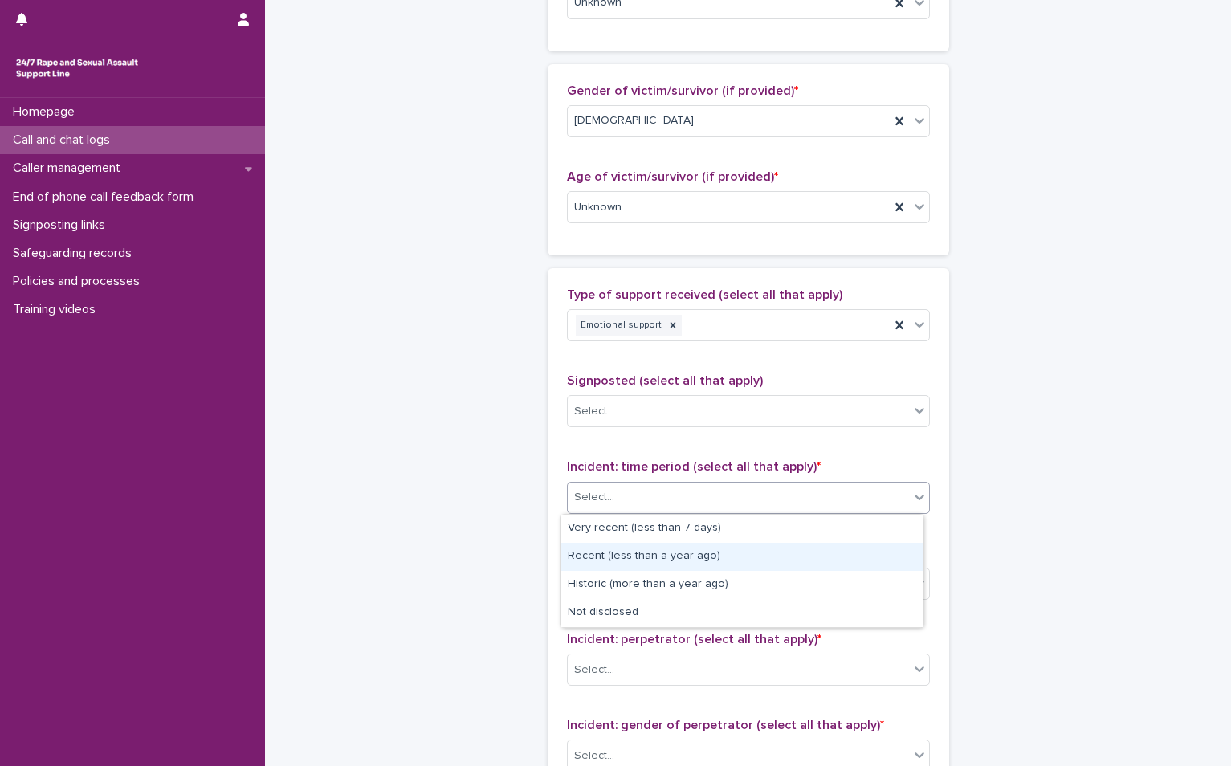
click at [661, 561] on div "Recent (less than a year ago)" at bounding box center [741, 557] width 361 height 28
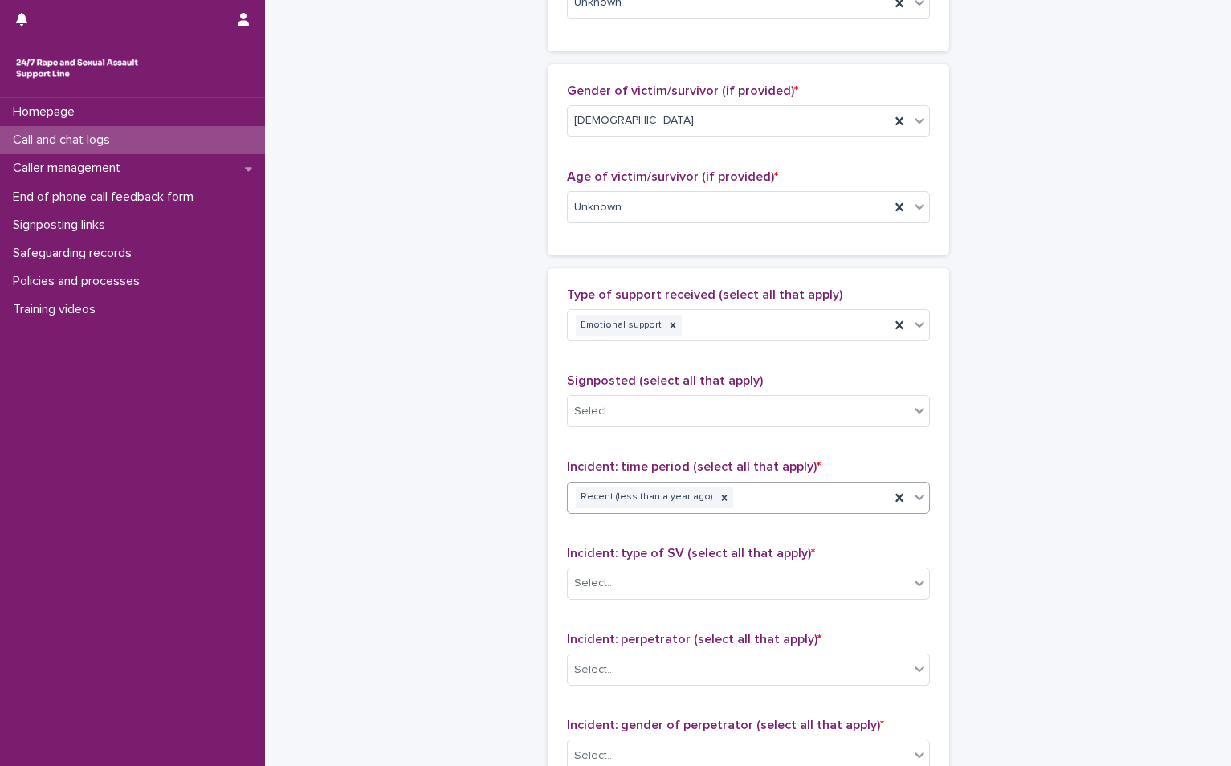
click at [1095, 585] on div "**********" at bounding box center [748, 148] width 787 height 1739
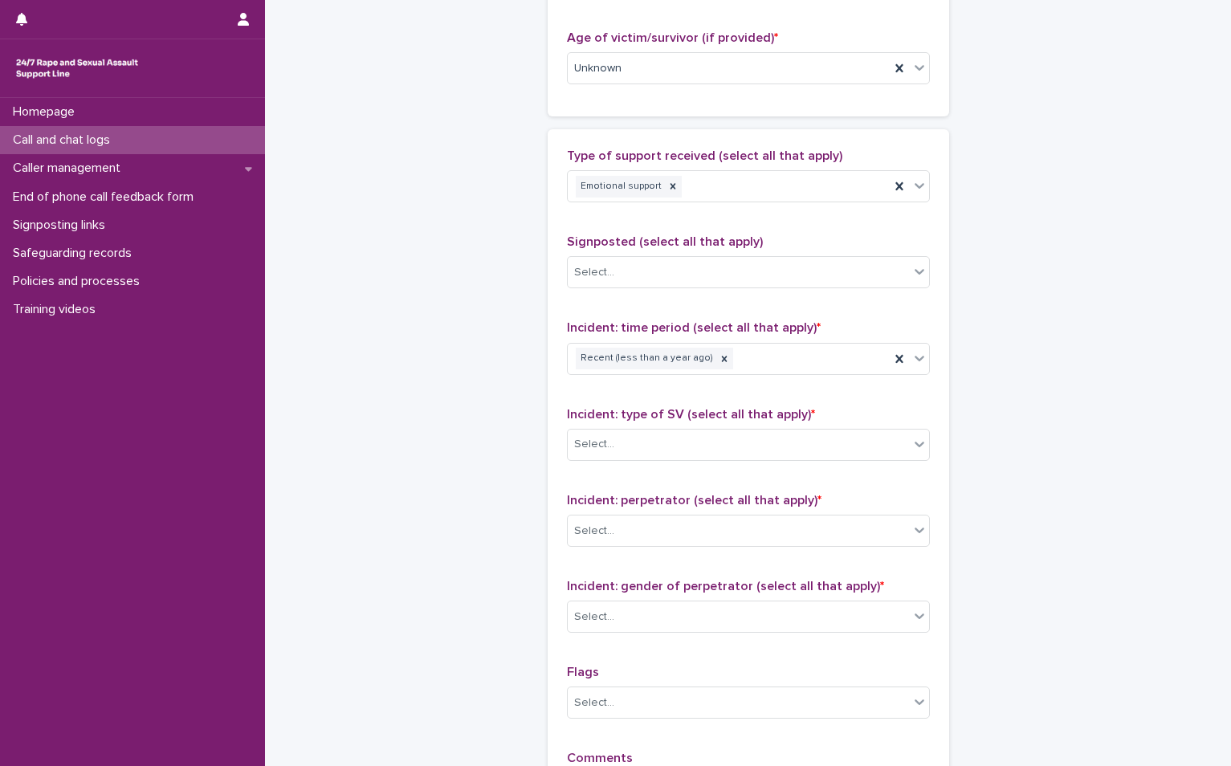
scroll to position [1044, 0]
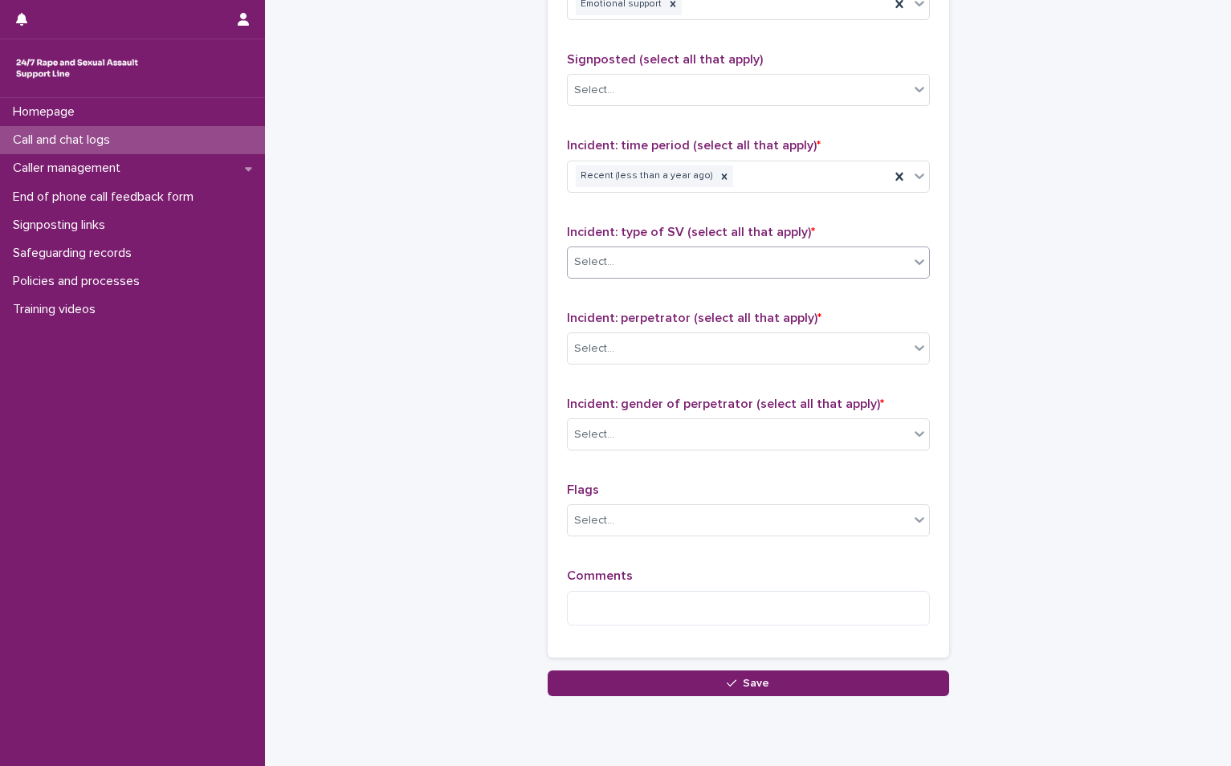
click at [743, 275] on div "Select..." at bounding box center [738, 262] width 341 height 27
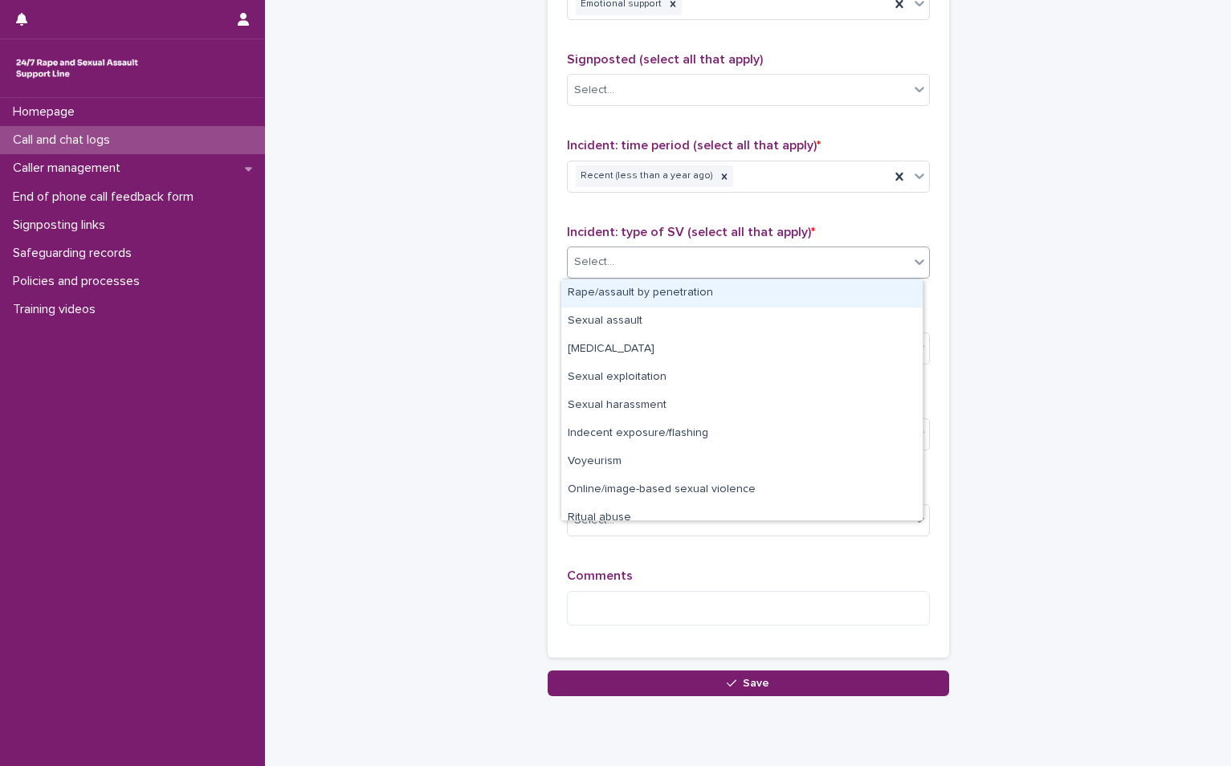
click at [660, 296] on div "Rape/assault by penetration" at bounding box center [741, 293] width 361 height 28
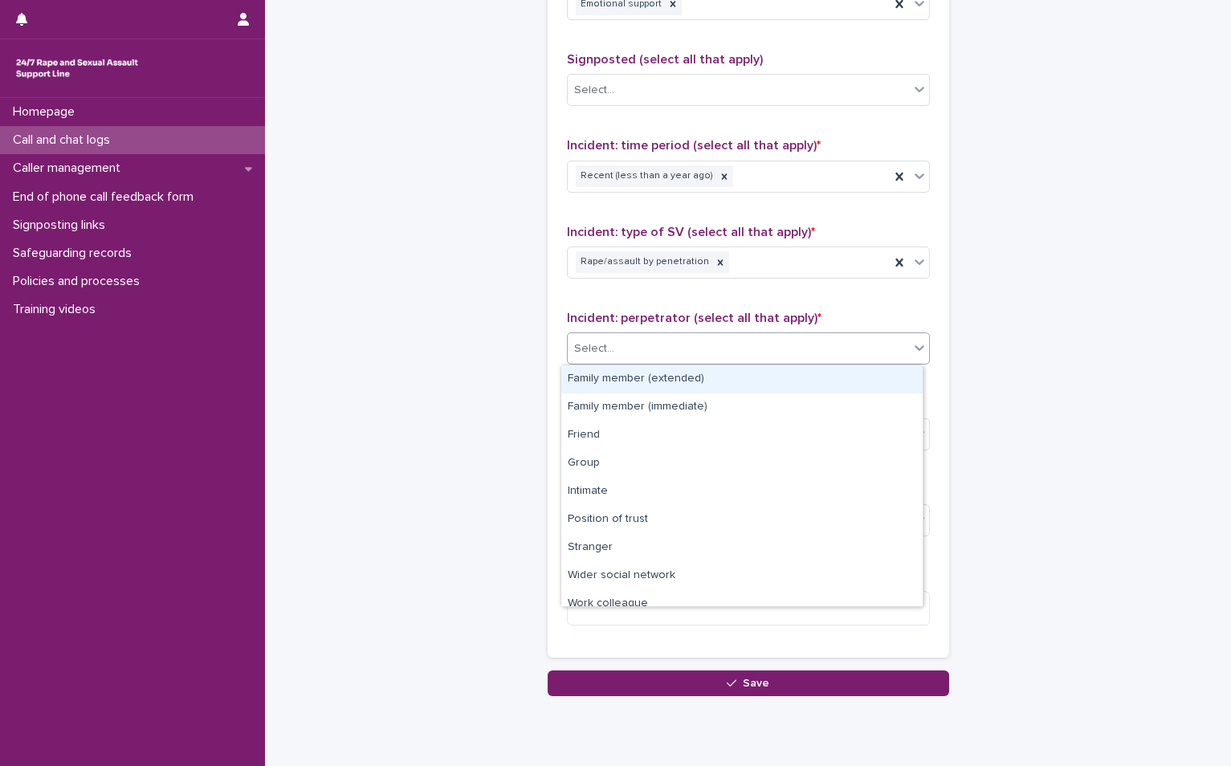
click at [660, 354] on div "Select..." at bounding box center [738, 349] width 341 height 27
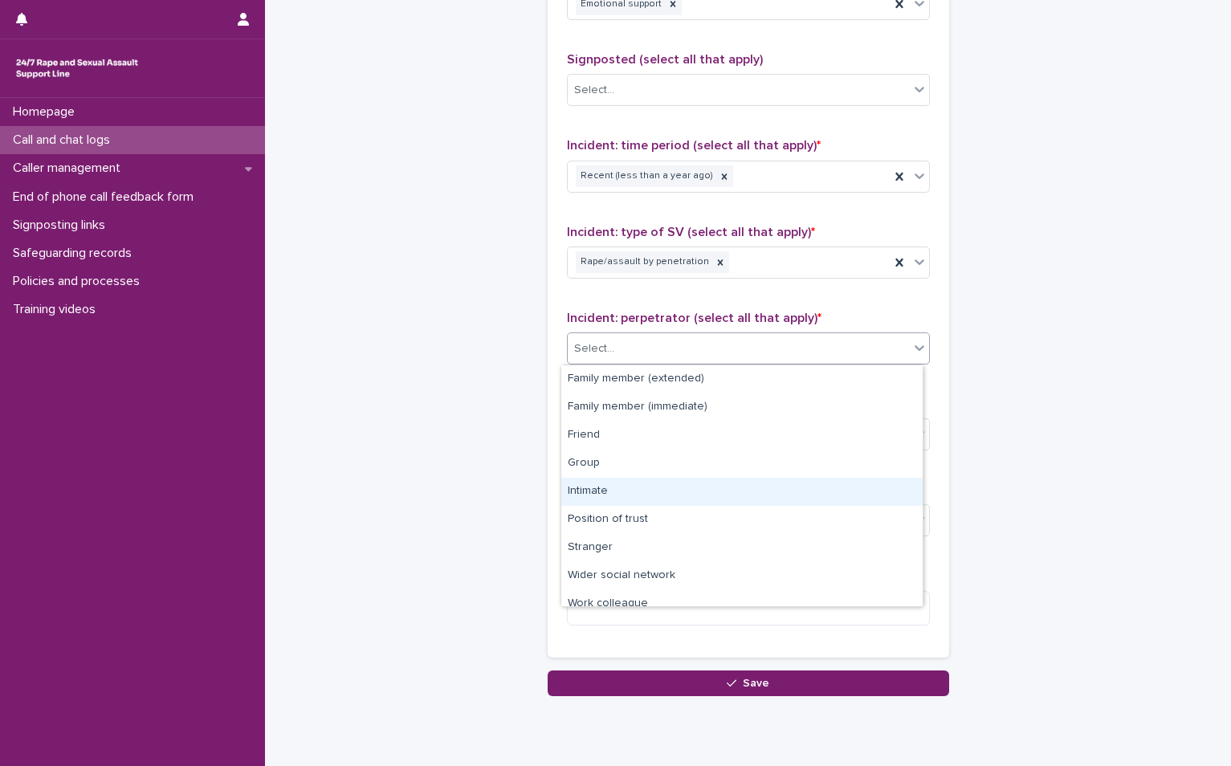
click at [642, 479] on div "Intimate" at bounding box center [741, 492] width 361 height 28
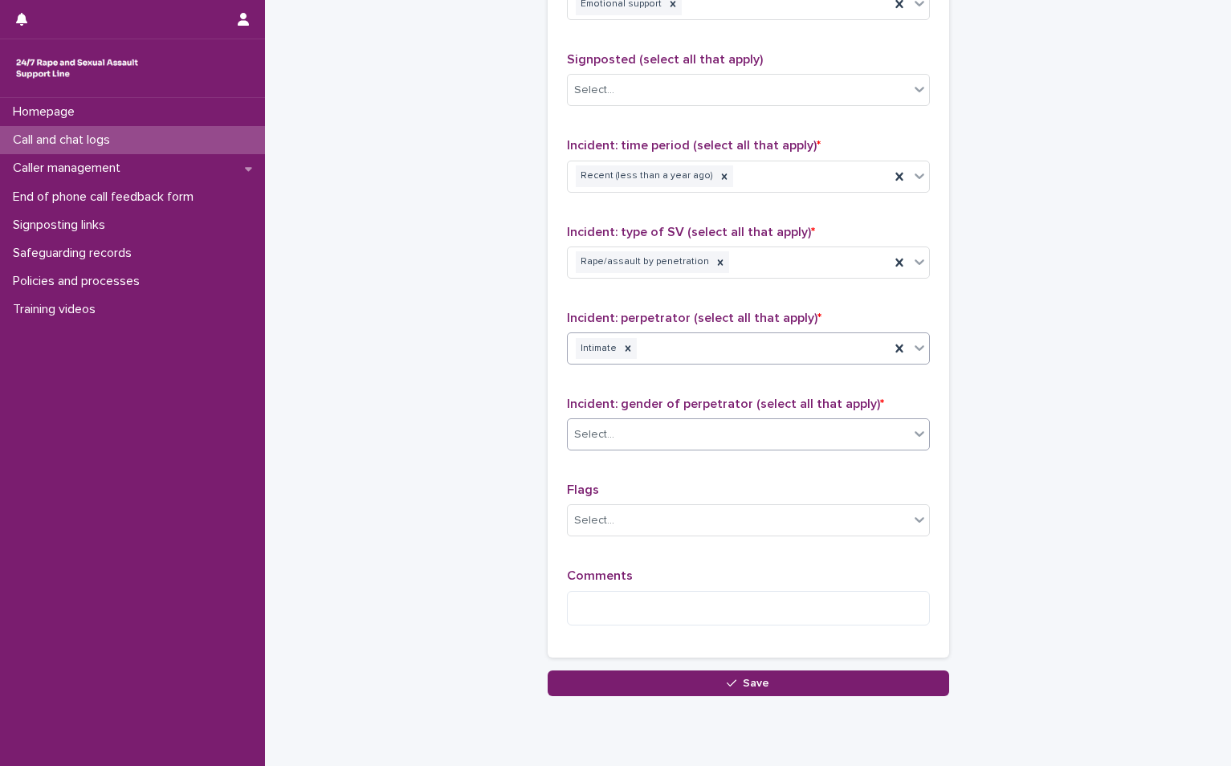
click at [671, 429] on div "Select..." at bounding box center [738, 435] width 341 height 27
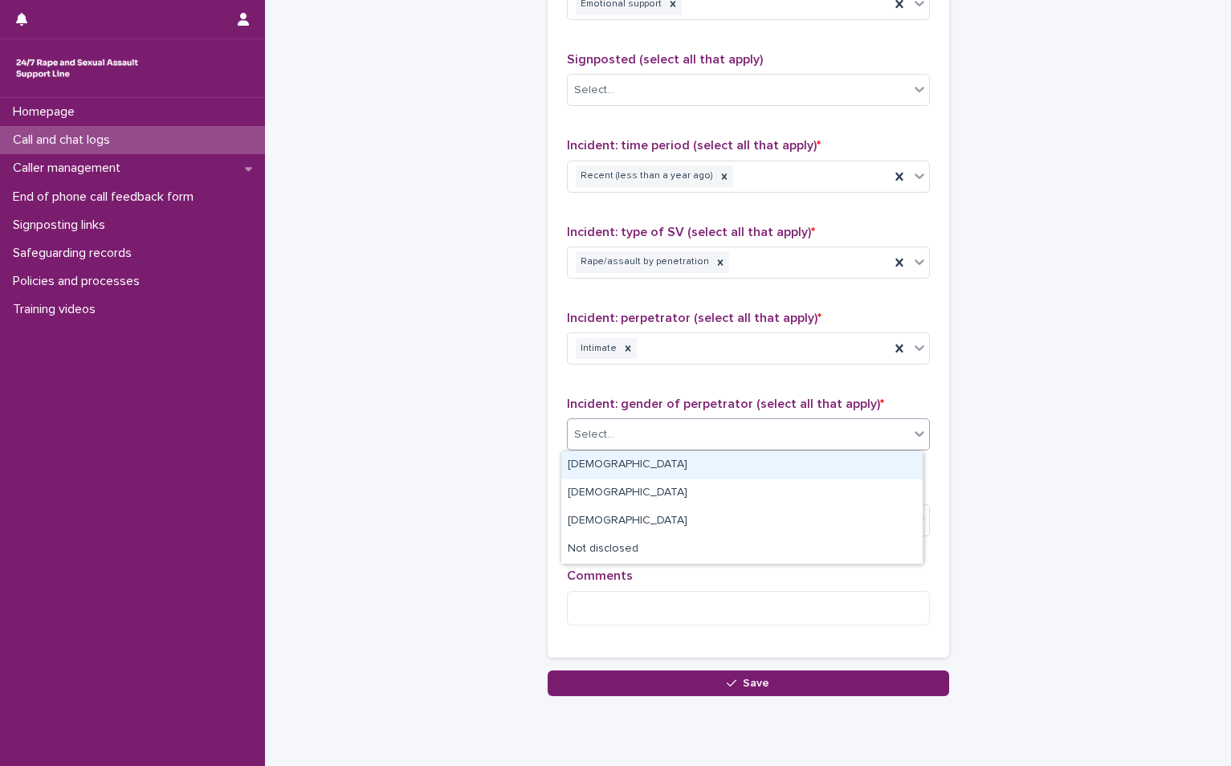
click at [657, 465] on div "[DEMOGRAPHIC_DATA]" at bounding box center [741, 465] width 361 height 28
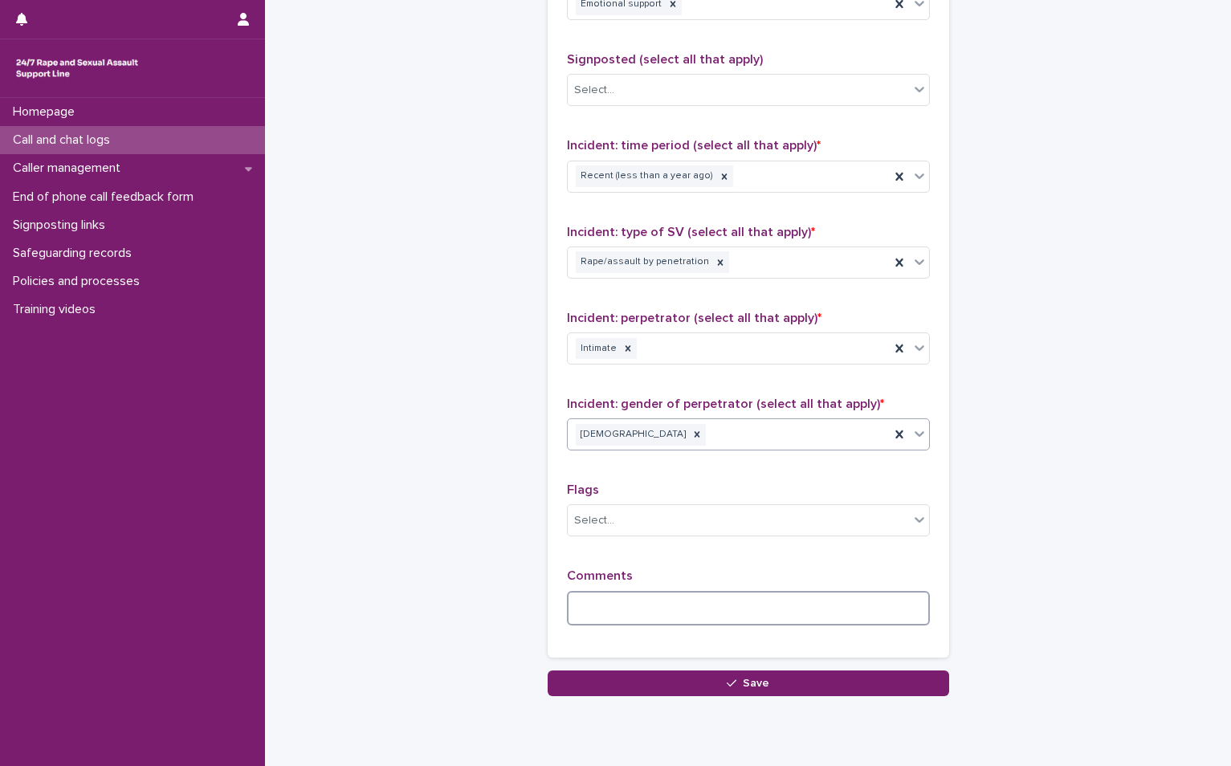
click at [662, 605] on textarea at bounding box center [748, 608] width 363 height 35
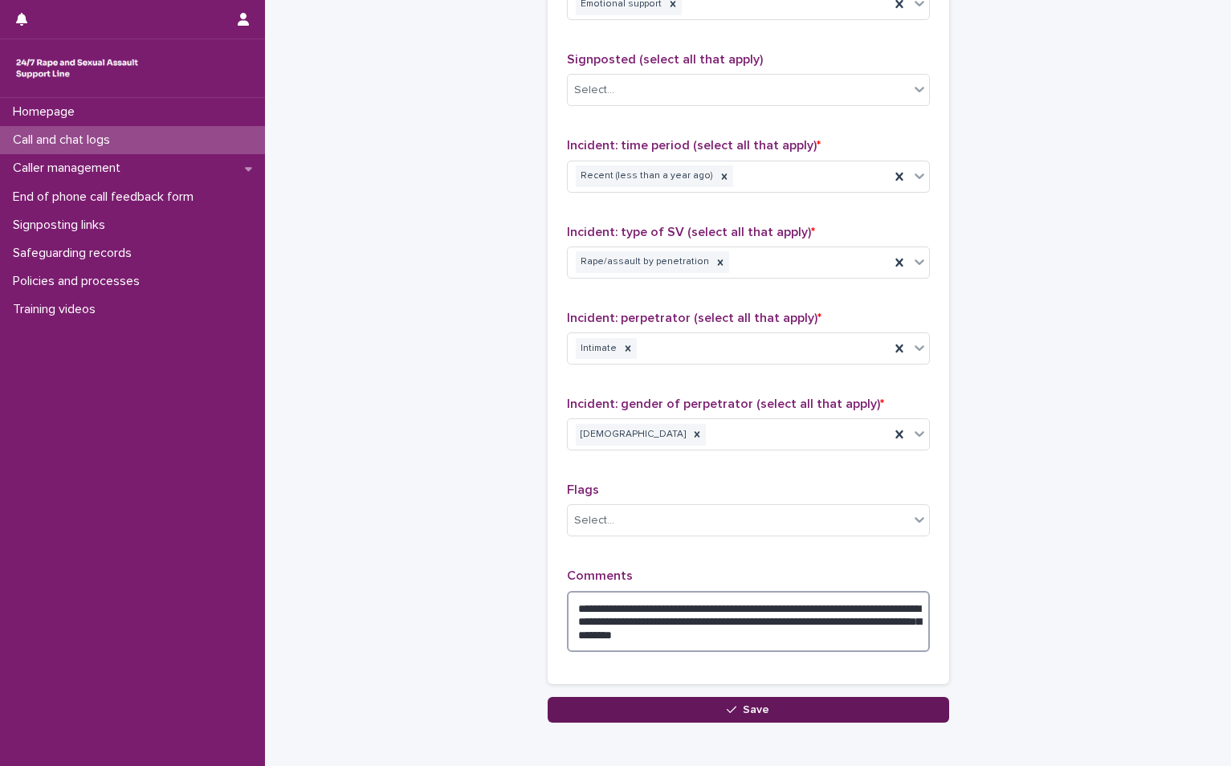
type textarea "**********"
click at [759, 710] on span "Save" at bounding box center [756, 709] width 27 height 11
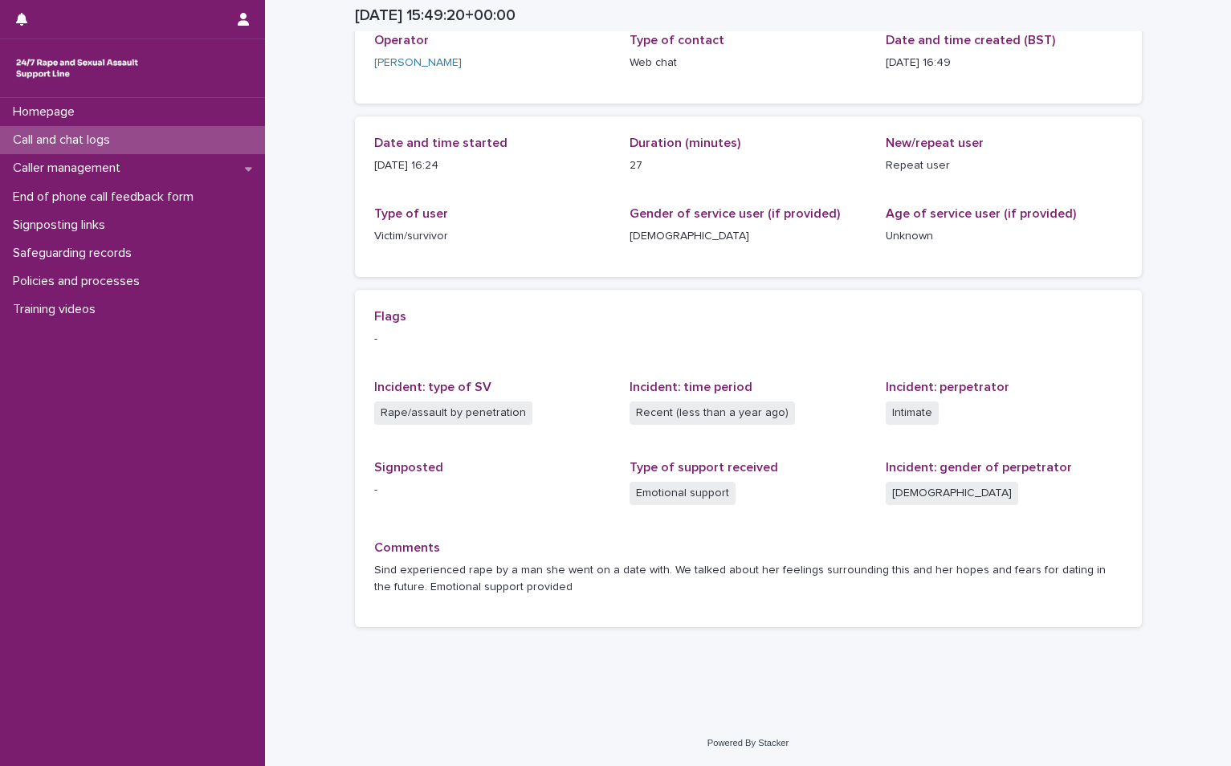
scroll to position [104, 0]
